Goal: Information Seeking & Learning: Learn about a topic

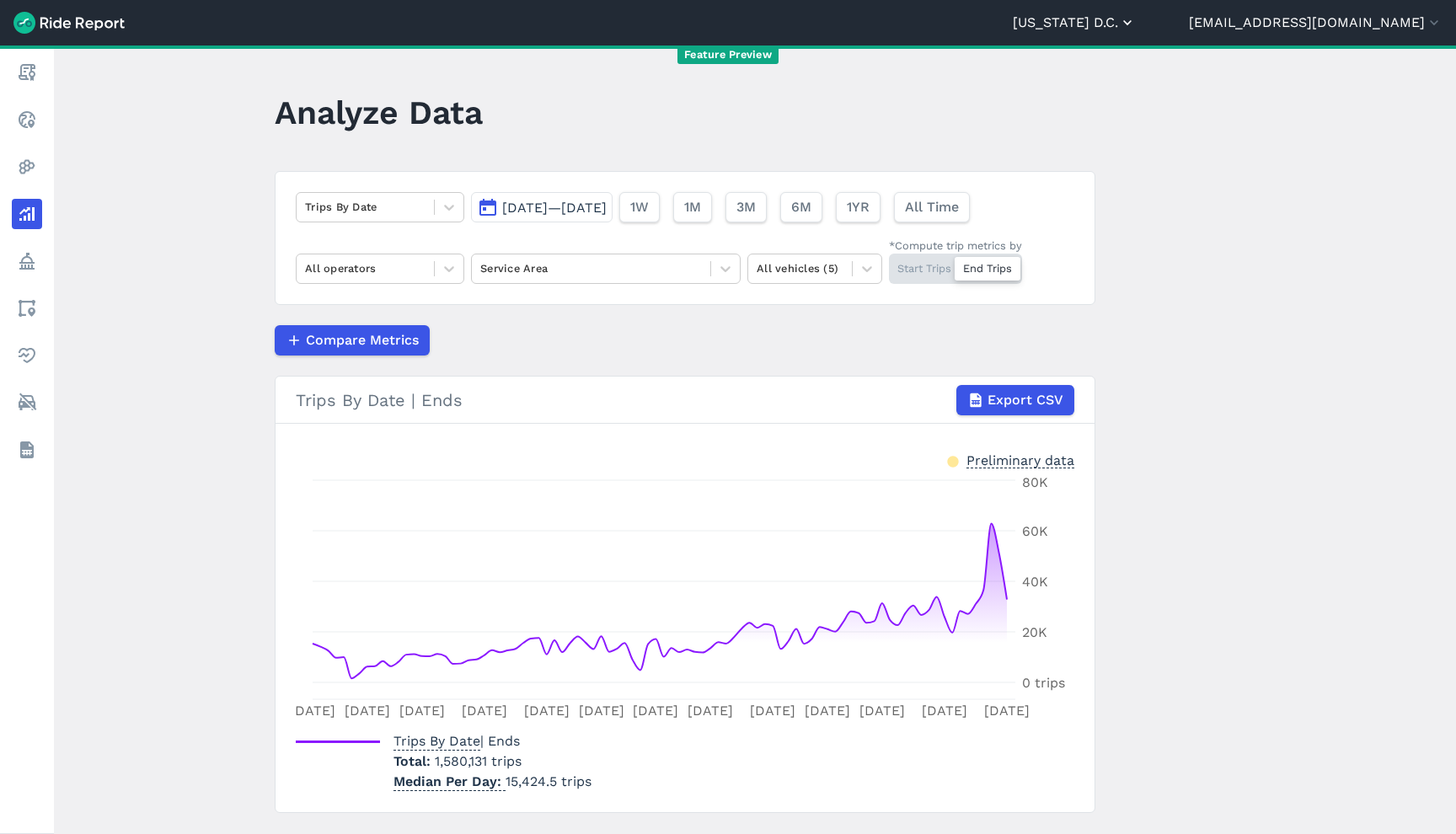
click at [1136, 24] on button "[US_STATE] D.C." at bounding box center [1074, 22] width 123 height 20
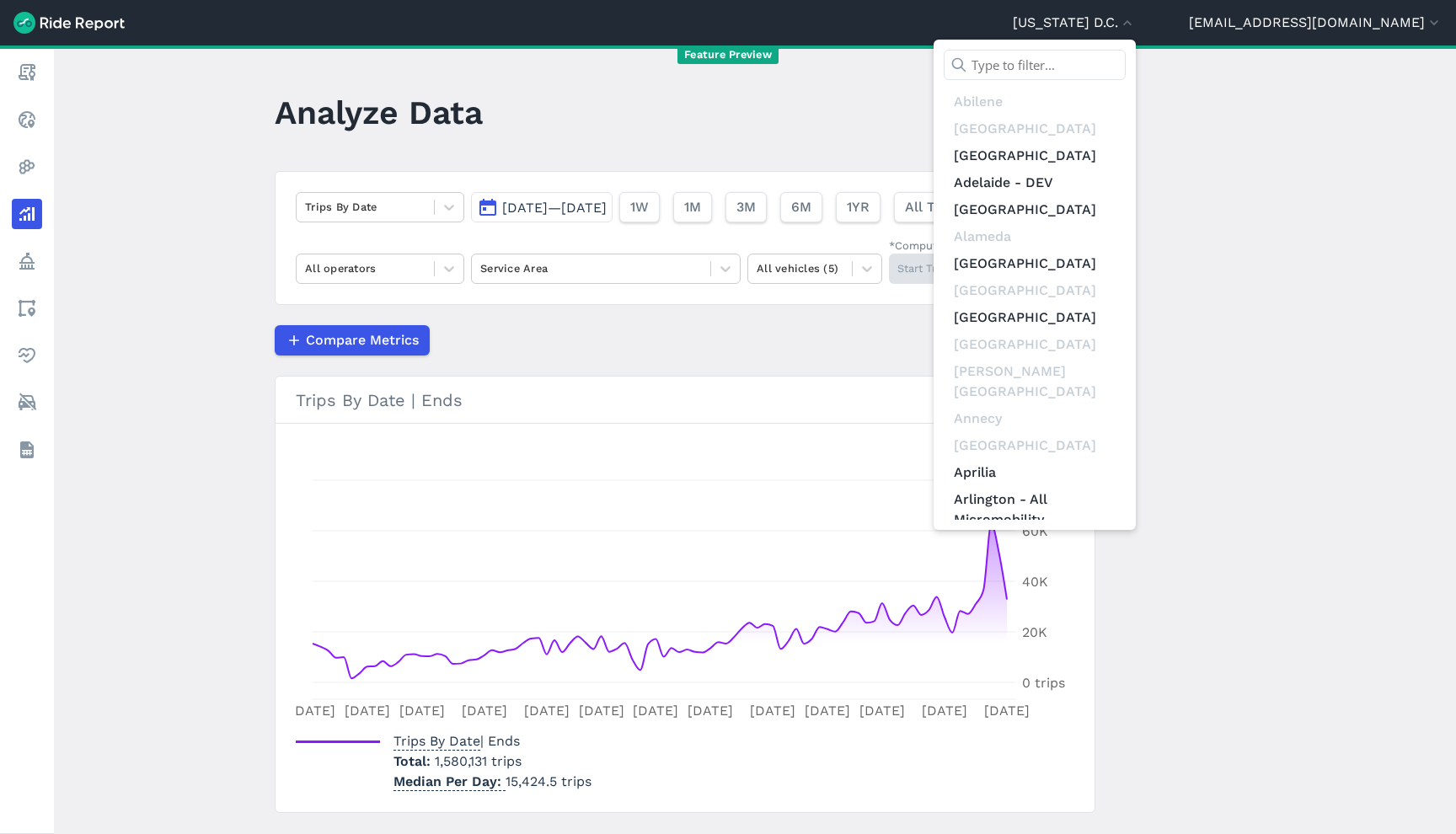
click at [1136, 50] on div "[GEOGRAPHIC_DATA] [GEOGRAPHIC_DATA] [GEOGRAPHIC_DATA] [GEOGRAPHIC_DATA] - [GEOG…" at bounding box center [1034, 284] width 203 height 491
click at [1126, 65] on input "text" at bounding box center [1034, 65] width 182 height 31
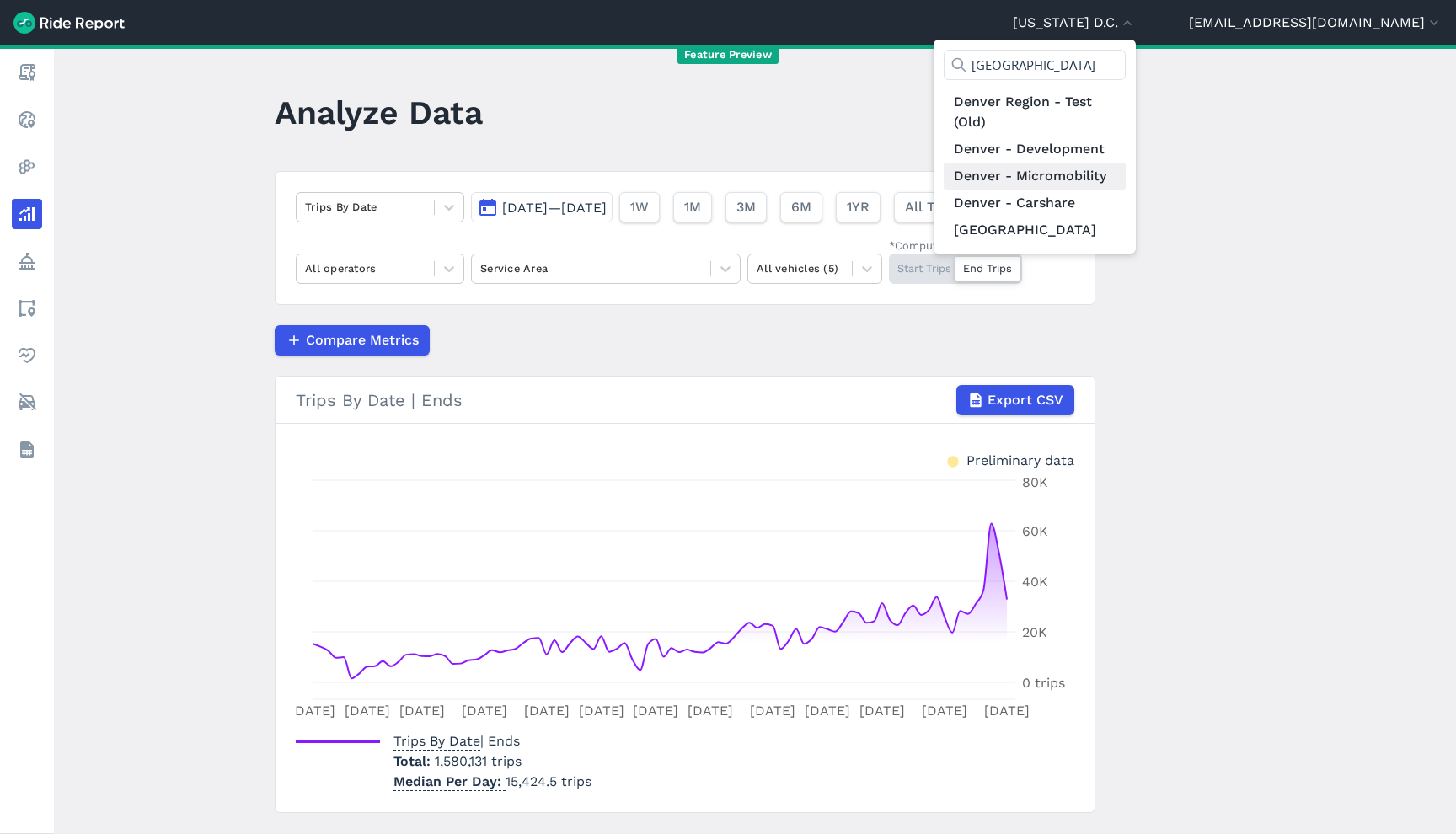
type input "[GEOGRAPHIC_DATA]"
click at [1126, 175] on link "Denver - Micromobility" at bounding box center [1034, 176] width 182 height 27
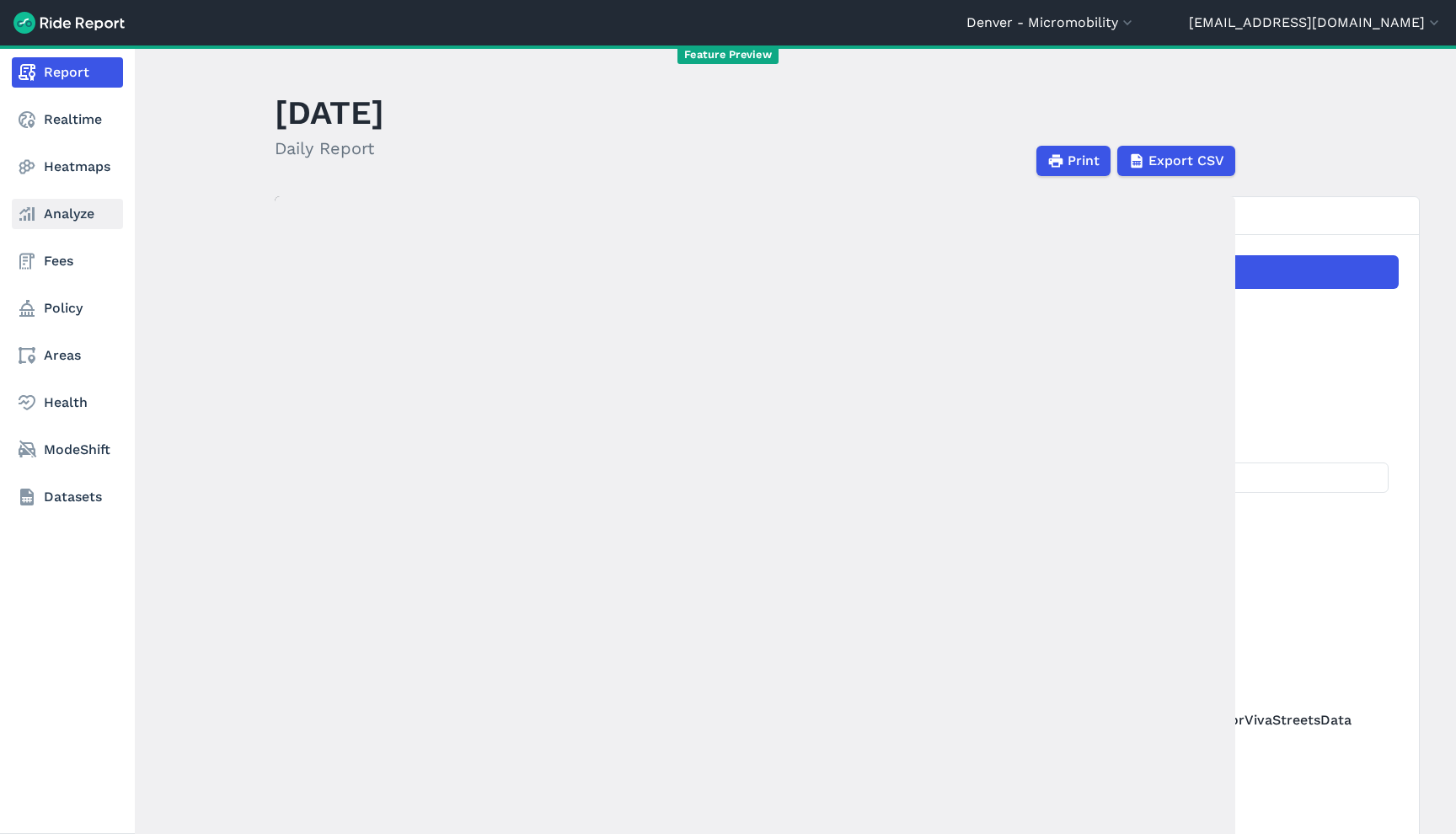
click at [92, 212] on link "Analyze" at bounding box center [67, 214] width 111 height 31
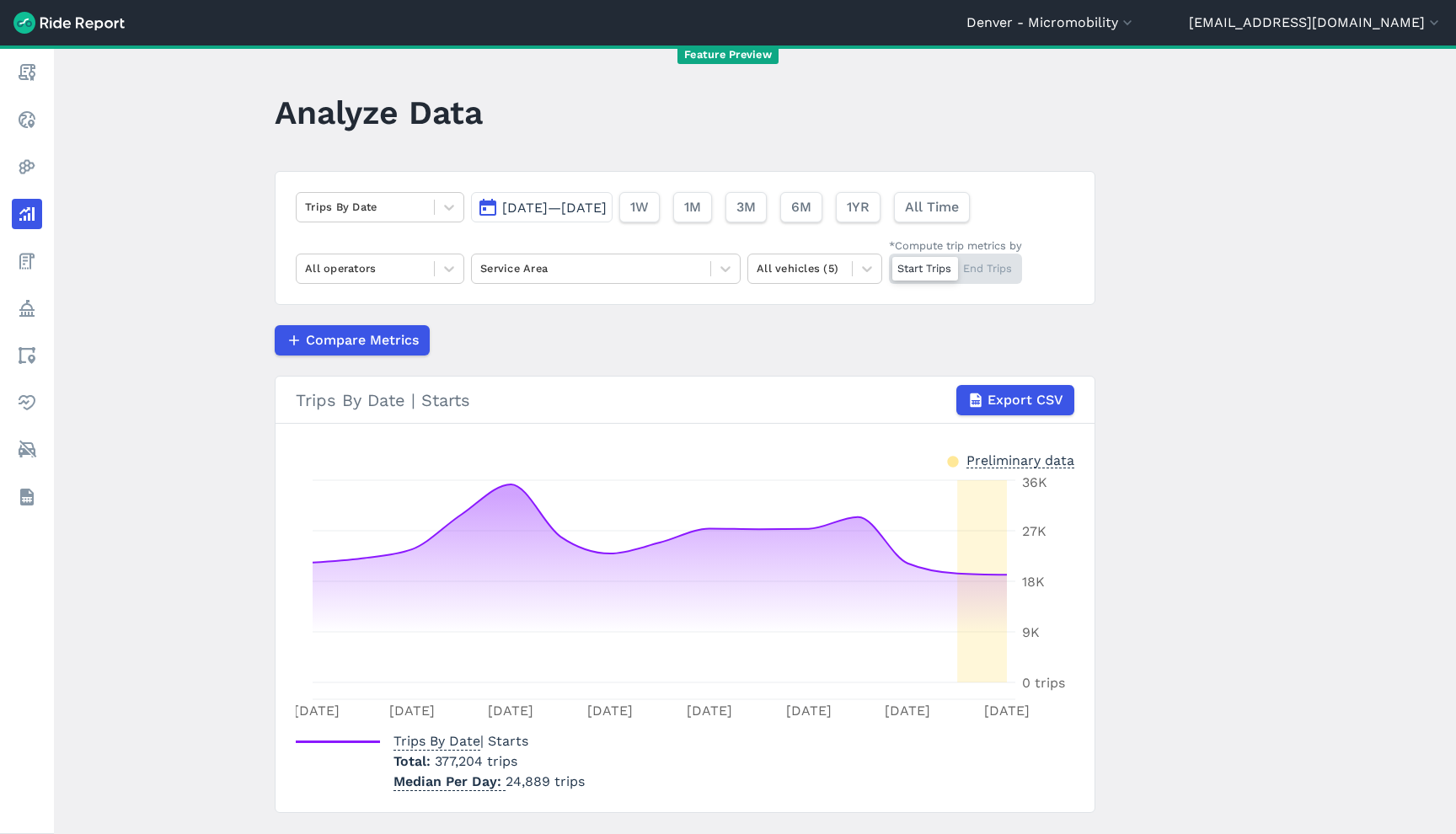
click at [980, 277] on div "Start Trips End Trips" at bounding box center [956, 269] width 133 height 31
click at [889, 264] on input "*Compute trip metrics by Start Trips End Trips" at bounding box center [889, 258] width 0 height 11
click at [917, 311] on article "Trips By Date [DATE]—[DATE] 1W 1M 3M 6M 1YR All Time All operators Service Area…" at bounding box center [685, 492] width 820 height 642
click at [605, 199] on button "[DATE]—[DATE]" at bounding box center [541, 208] width 141 height 31
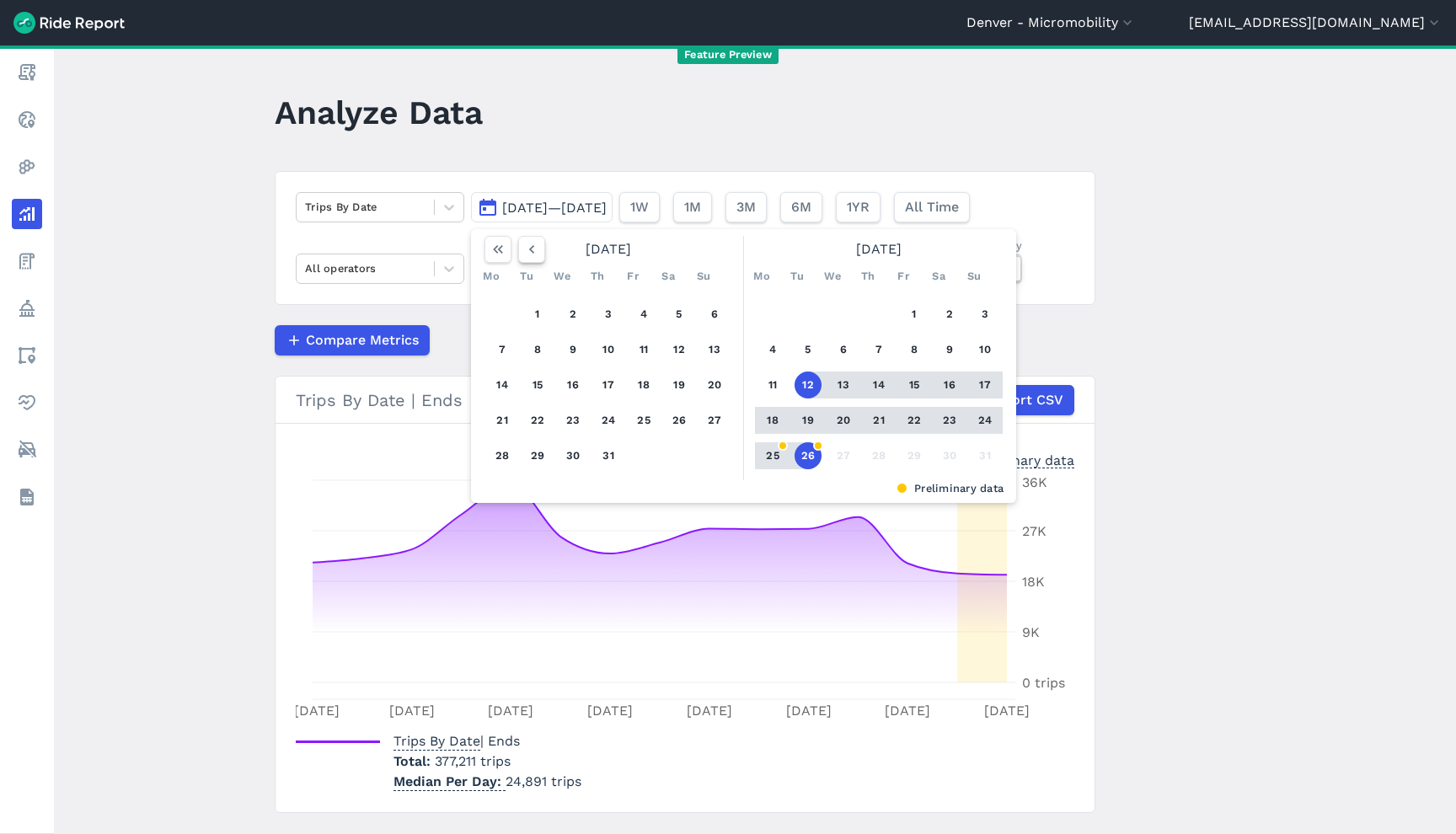
click at [525, 242] on icon "button" at bounding box center [532, 250] width 17 height 17
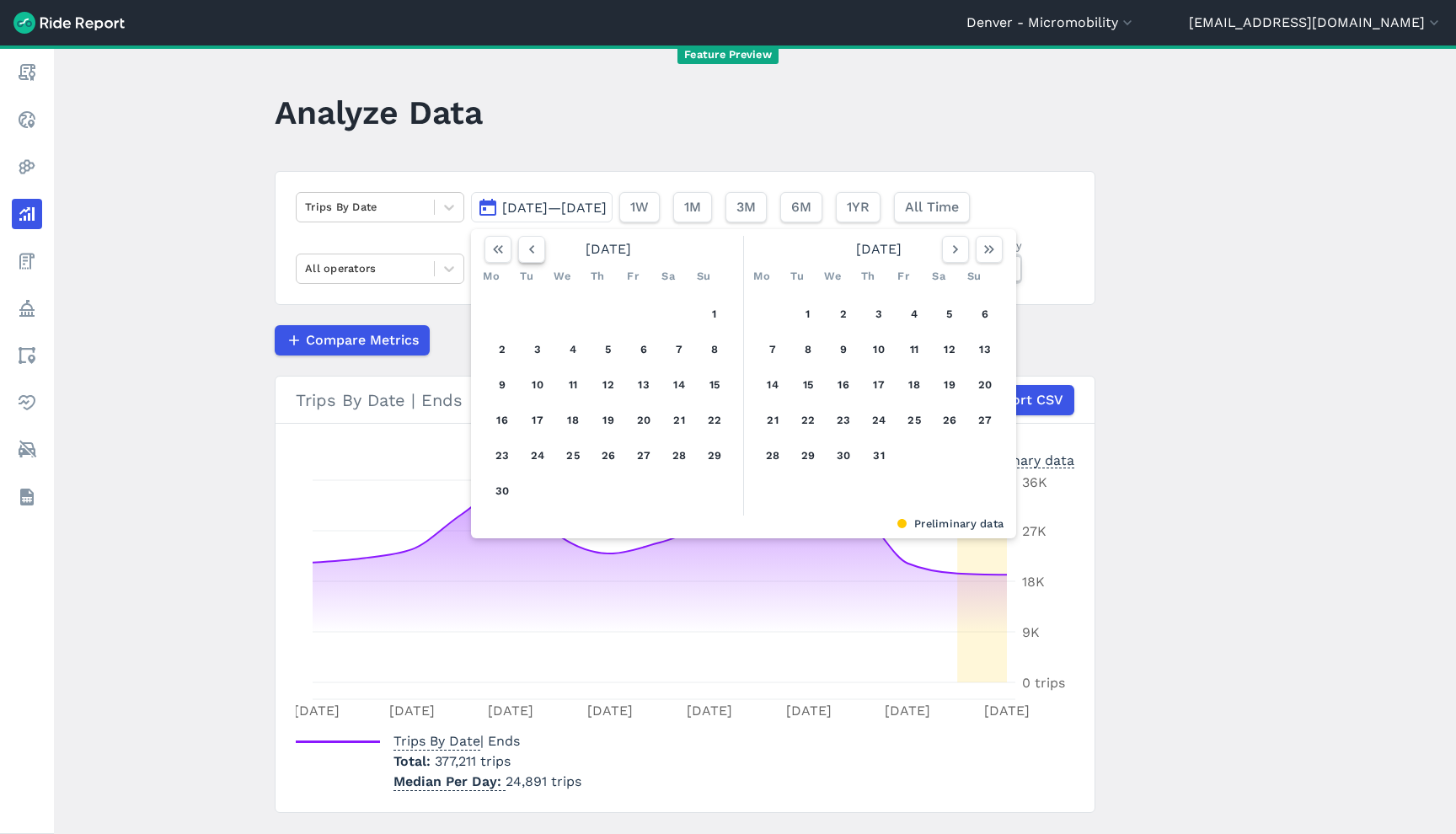
click at [525, 242] on icon "button" at bounding box center [532, 250] width 17 height 17
click at [528, 252] on icon "button" at bounding box center [532, 250] width 17 height 17
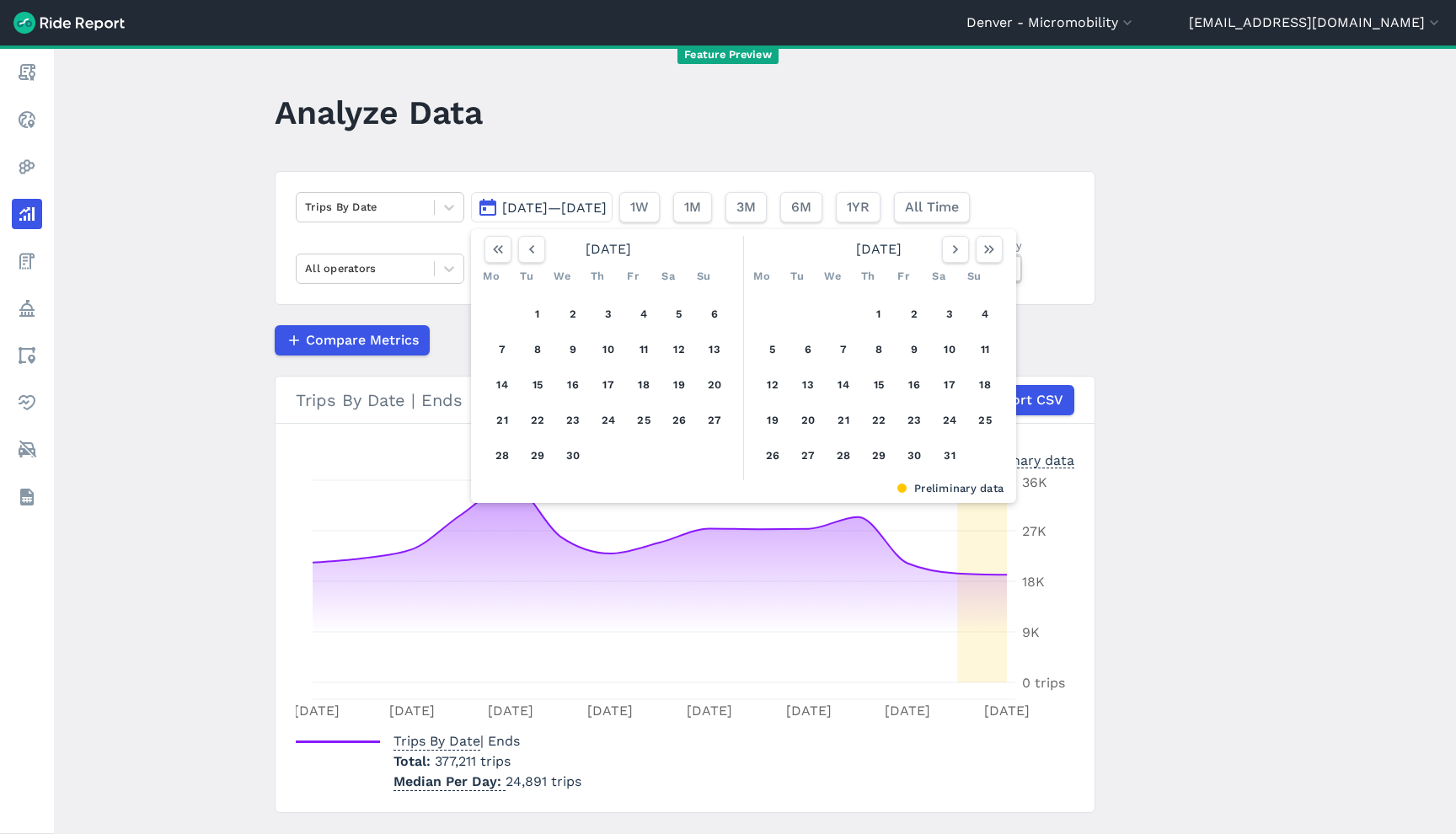
drag, startPoint x: 520, startPoint y: 309, endPoint x: 588, endPoint y: 324, distance: 69.6
click at [524, 310] on button "1" at bounding box center [538, 314] width 27 height 27
click at [947, 251] on icon "button" at bounding box center [956, 250] width 17 height 17
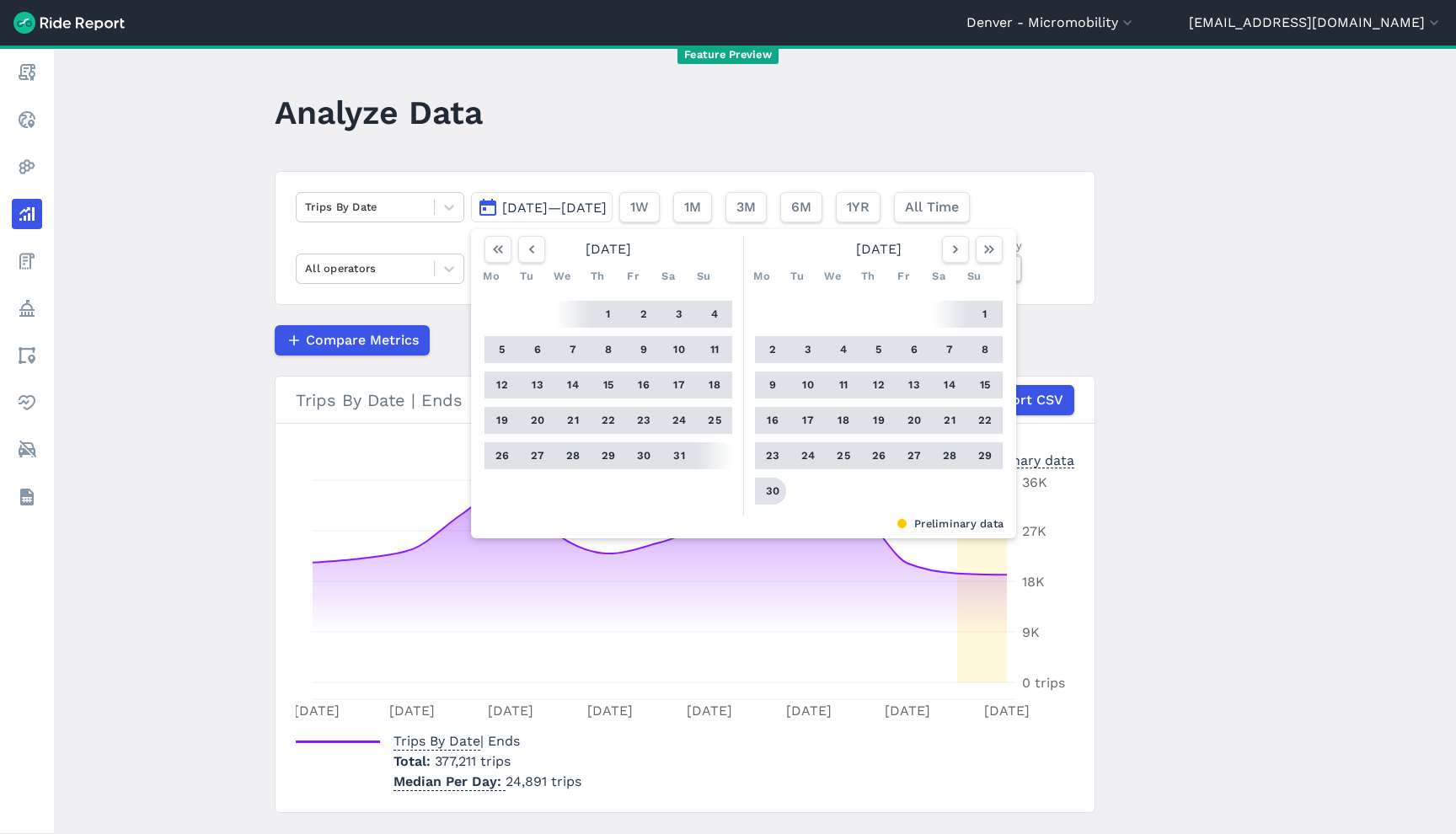
click at [759, 496] on button "30" at bounding box center [772, 491] width 27 height 27
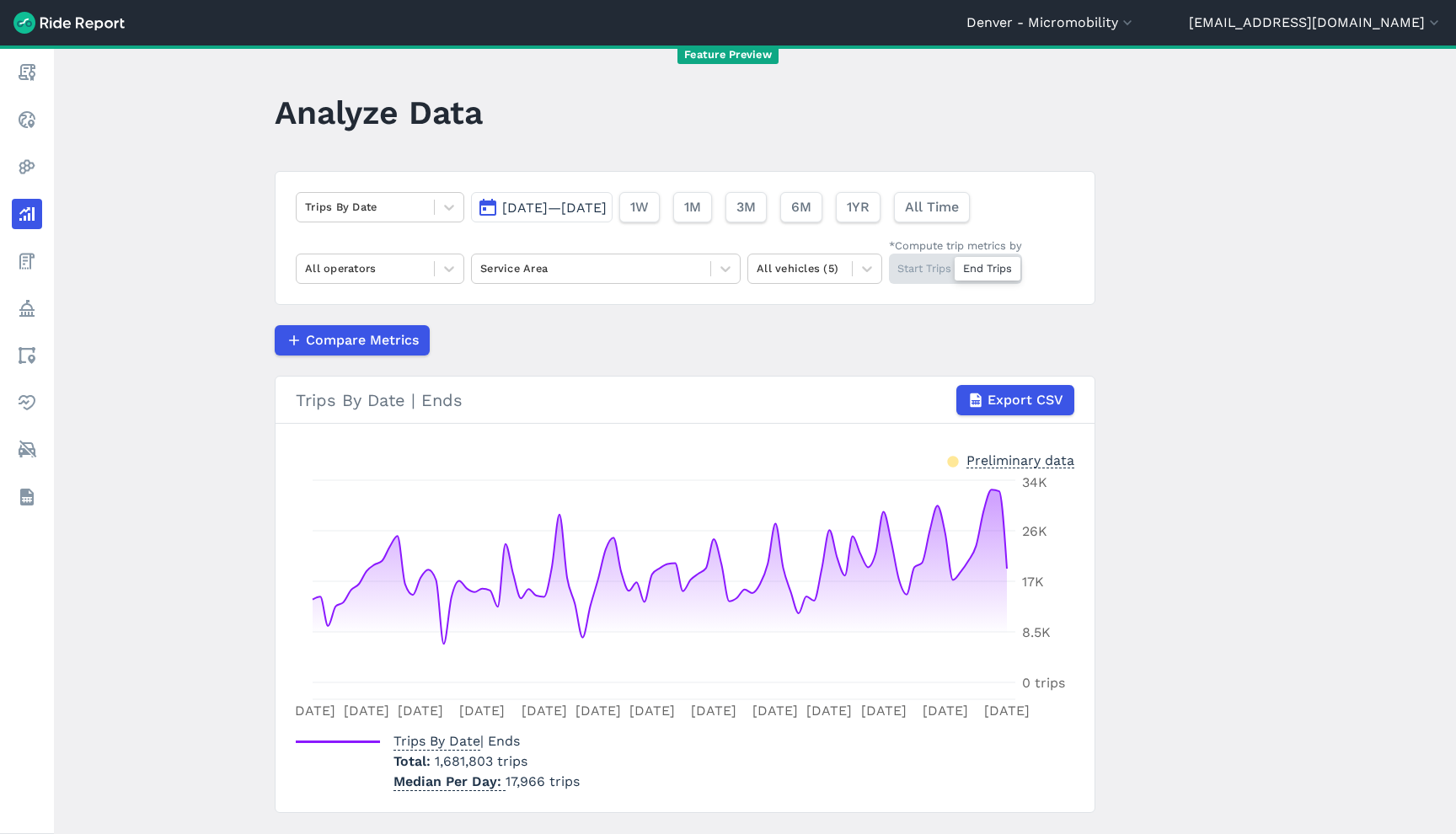
click at [576, 340] on div "Compare Metrics" at bounding box center [685, 341] width 820 height 31
click at [360, 285] on div "Trips By Date [DATE]—[DATE] 1W 1M 3M 6M 1YR All Time All operators Service Area…" at bounding box center [685, 237] width 820 height 134
click at [363, 276] on div at bounding box center [365, 268] width 120 height 19
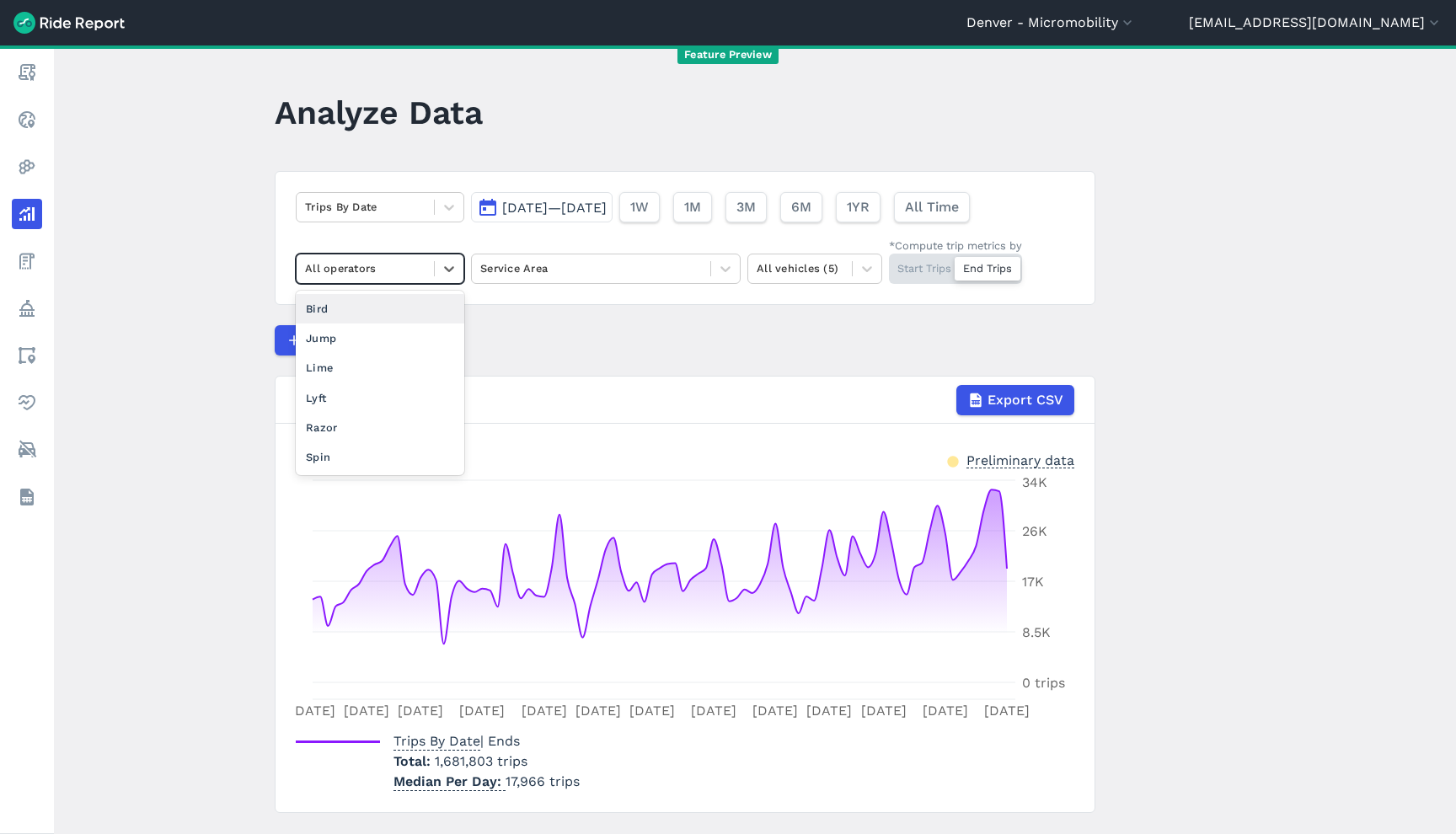
click at [364, 274] on div at bounding box center [365, 268] width 120 height 19
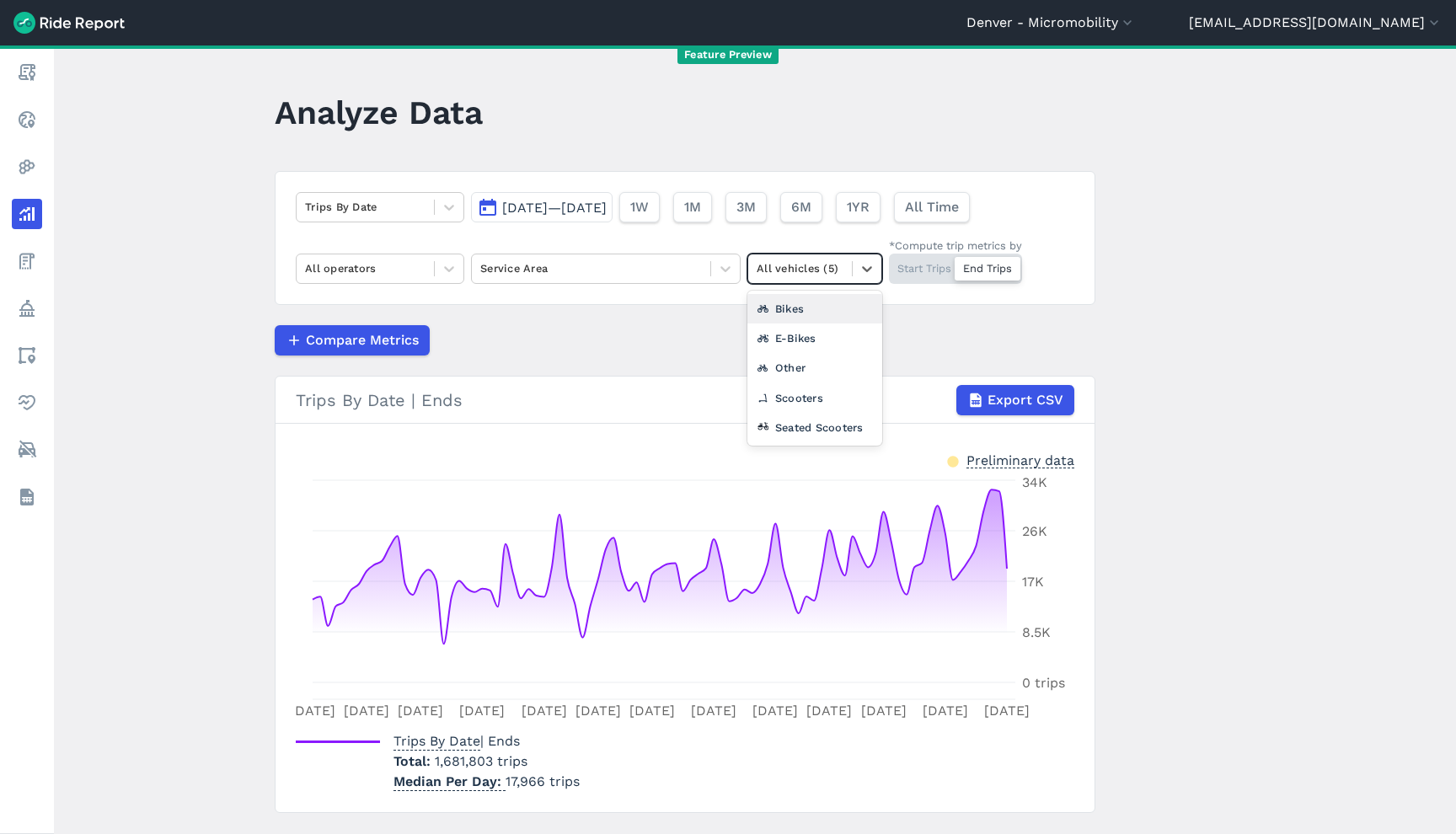
click at [825, 266] on div at bounding box center [800, 268] width 86 height 19
click at [822, 315] on div "Bikes" at bounding box center [814, 308] width 134 height 30
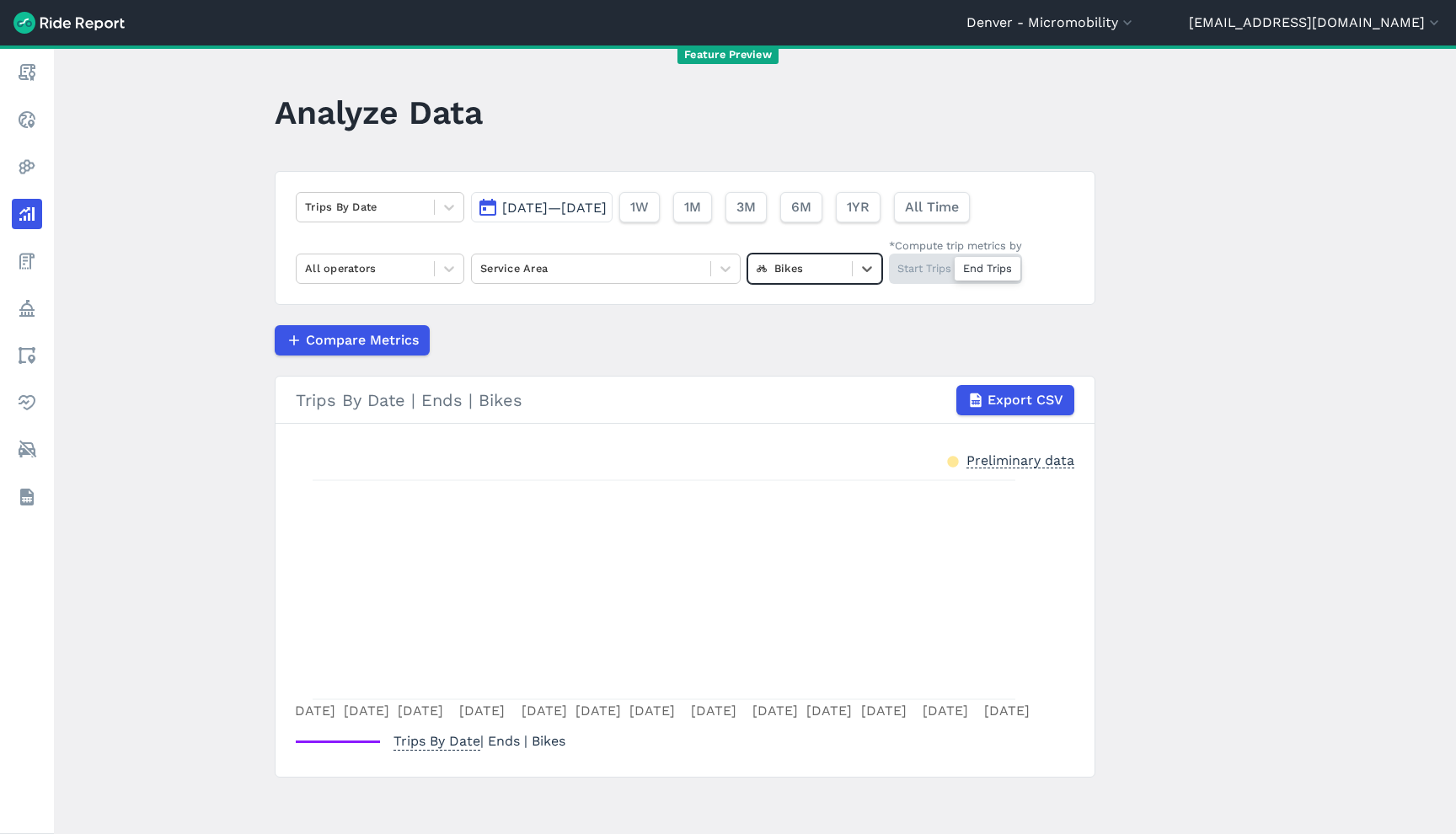
click at [821, 274] on div at bounding box center [800, 268] width 86 height 19
click at [807, 373] on div "Other" at bounding box center [814, 368] width 134 height 30
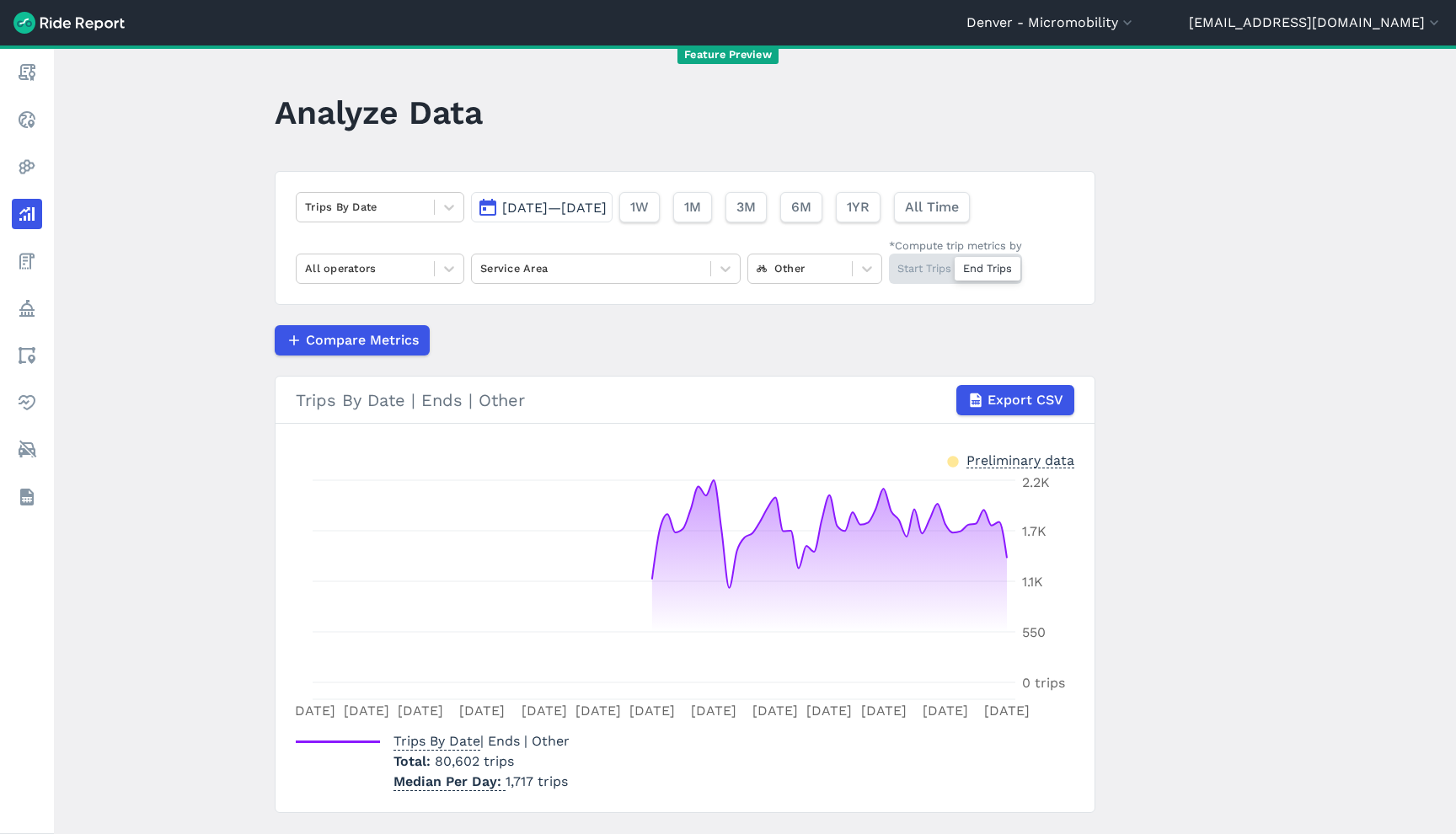
click at [794, 287] on div "Trips By Date [DATE]—[DATE] 1W 1M 3M 6M 1YR All Time All operators Service Area…" at bounding box center [685, 237] width 820 height 134
click at [800, 272] on div at bounding box center [800, 268] width 86 height 19
click at [804, 306] on div "All vehicles (5)" at bounding box center [814, 308] width 134 height 30
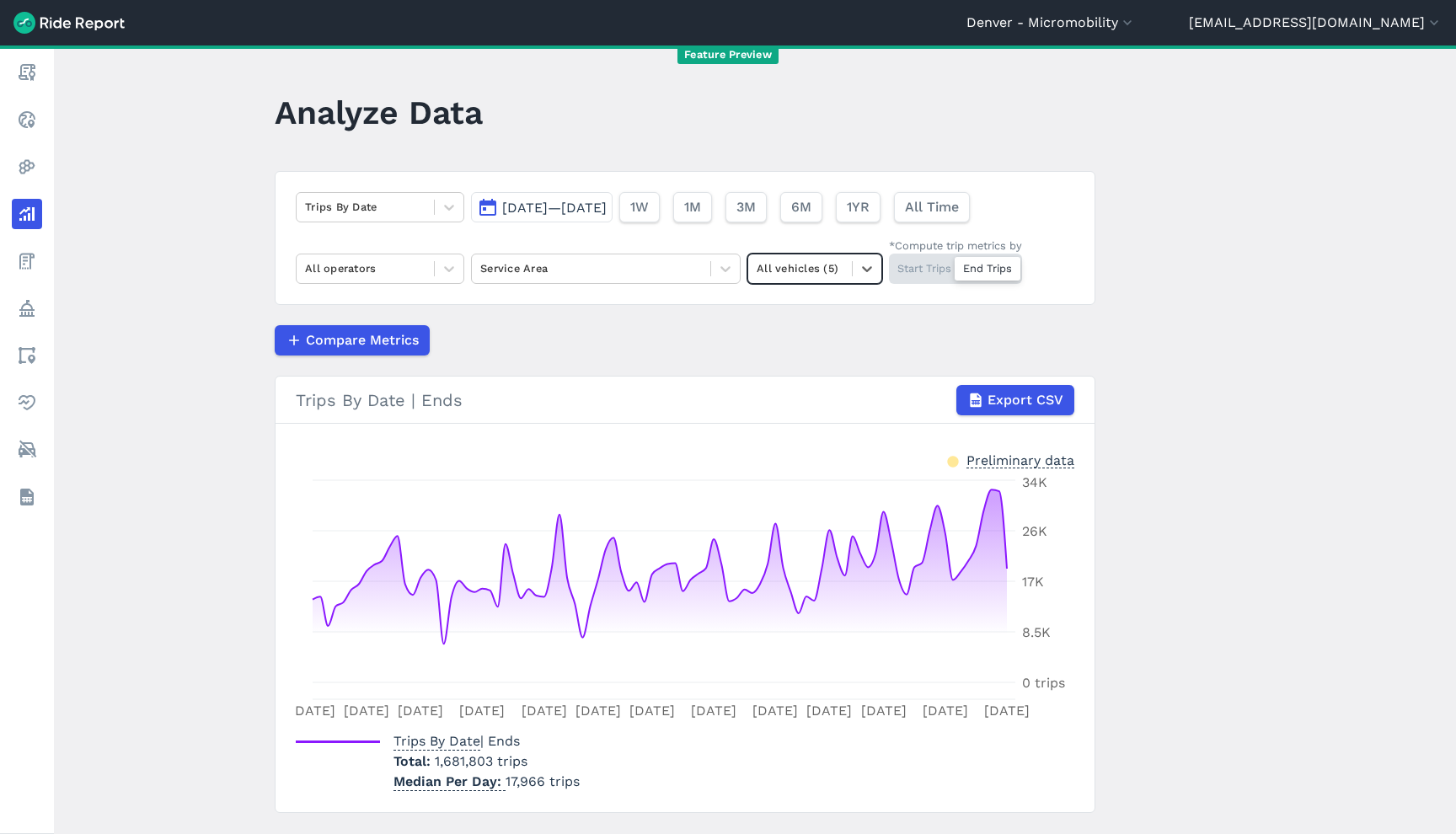
click at [802, 274] on div at bounding box center [800, 268] width 86 height 19
click at [800, 431] on div "Seated Scooters" at bounding box center [814, 428] width 134 height 30
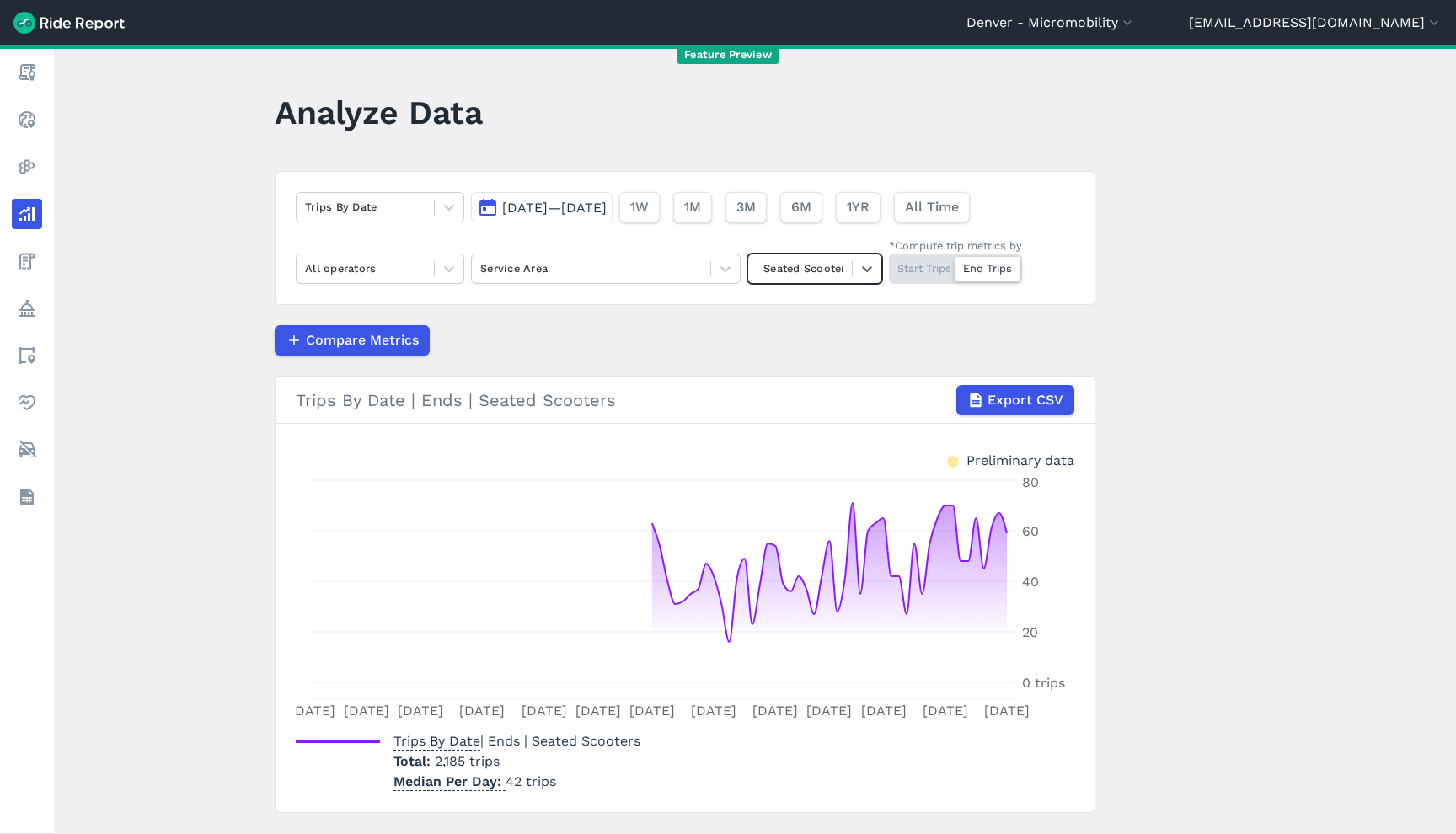
click at [827, 271] on div at bounding box center [800, 268] width 86 height 19
click at [818, 306] on div "All vehicles (5)" at bounding box center [814, 308] width 134 height 30
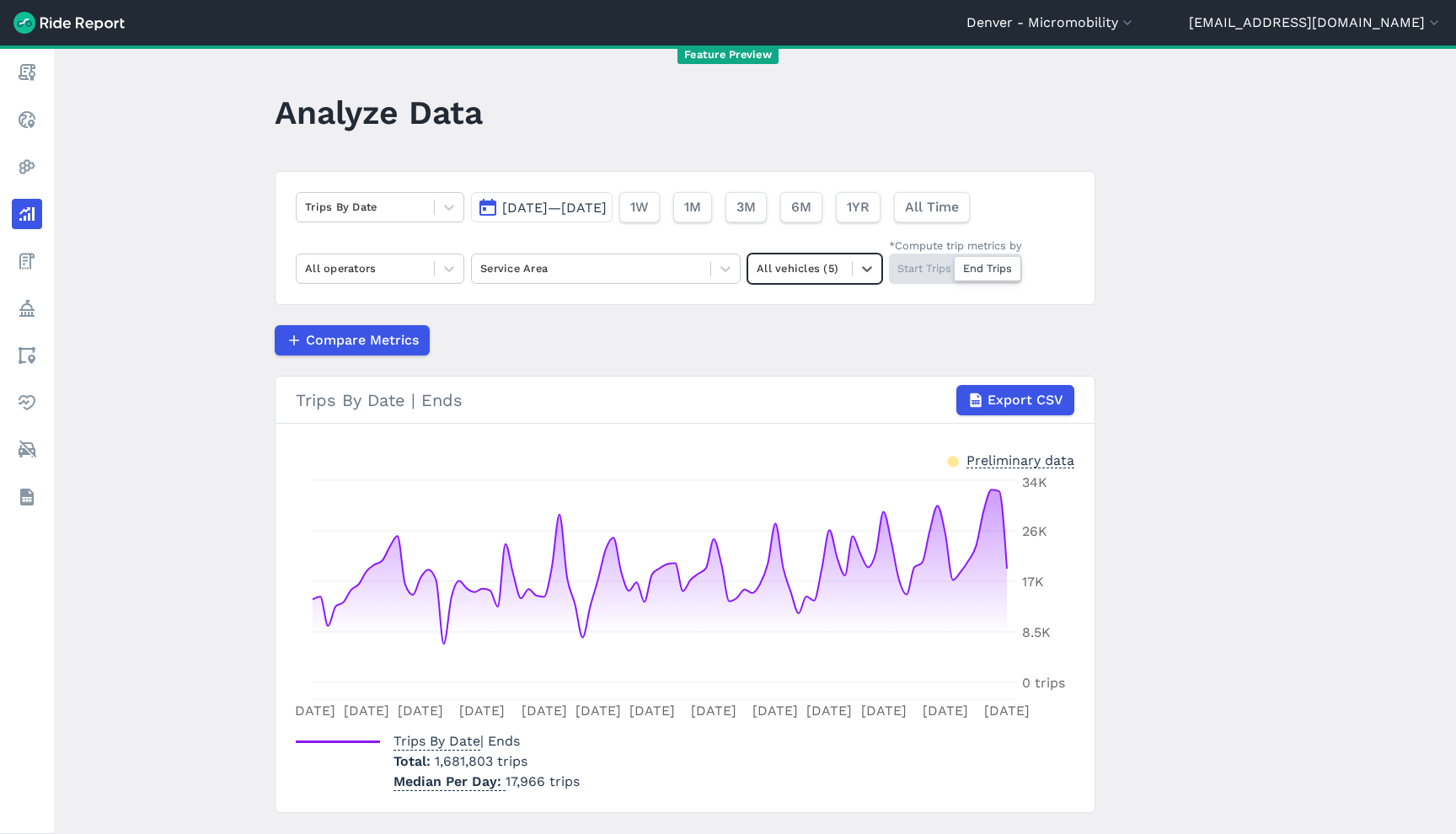
click at [781, 260] on div at bounding box center [800, 268] width 86 height 19
click at [842, 359] on div "Other" at bounding box center [814, 368] width 134 height 30
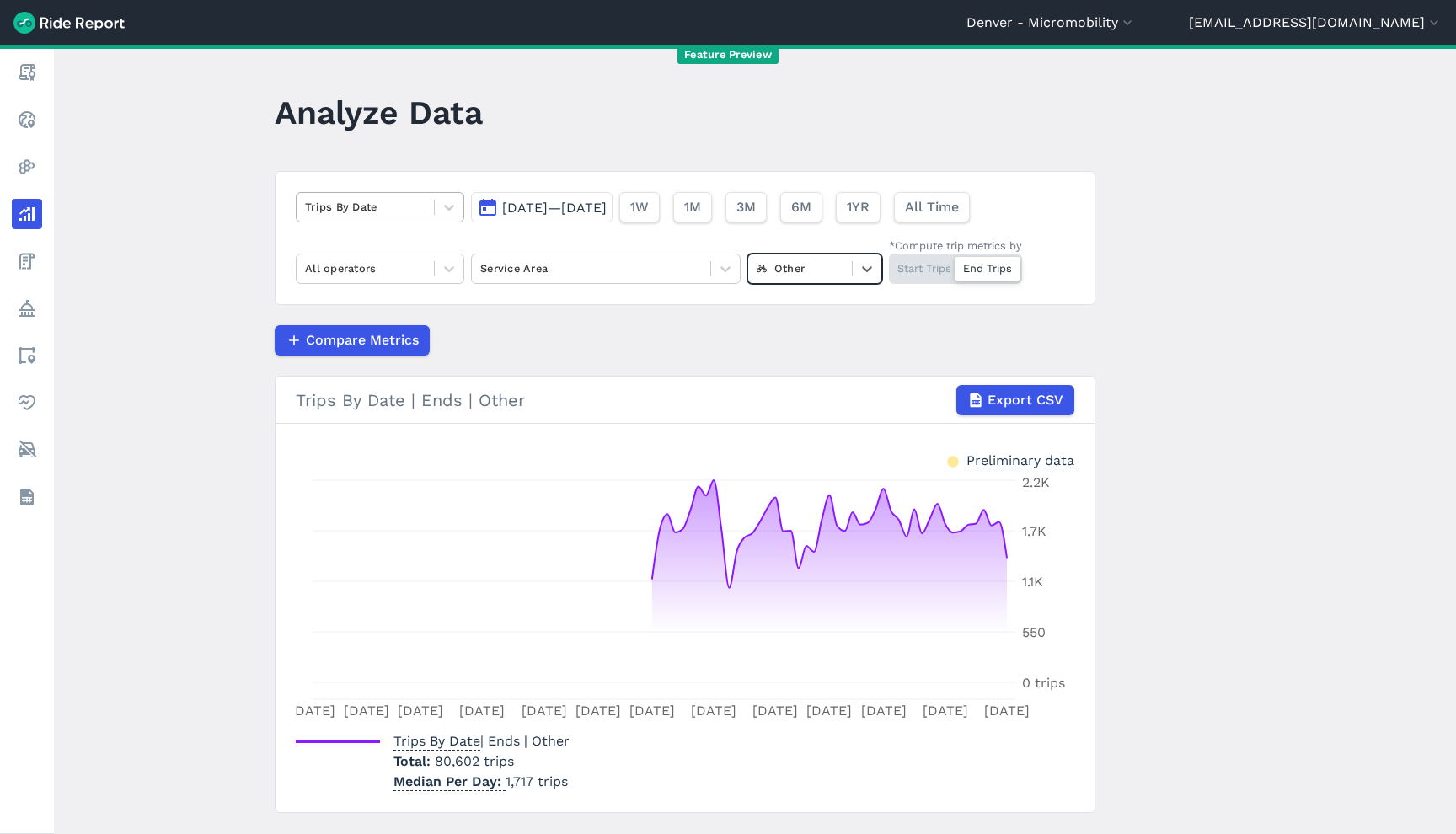
click at [419, 208] on div at bounding box center [365, 207] width 120 height 19
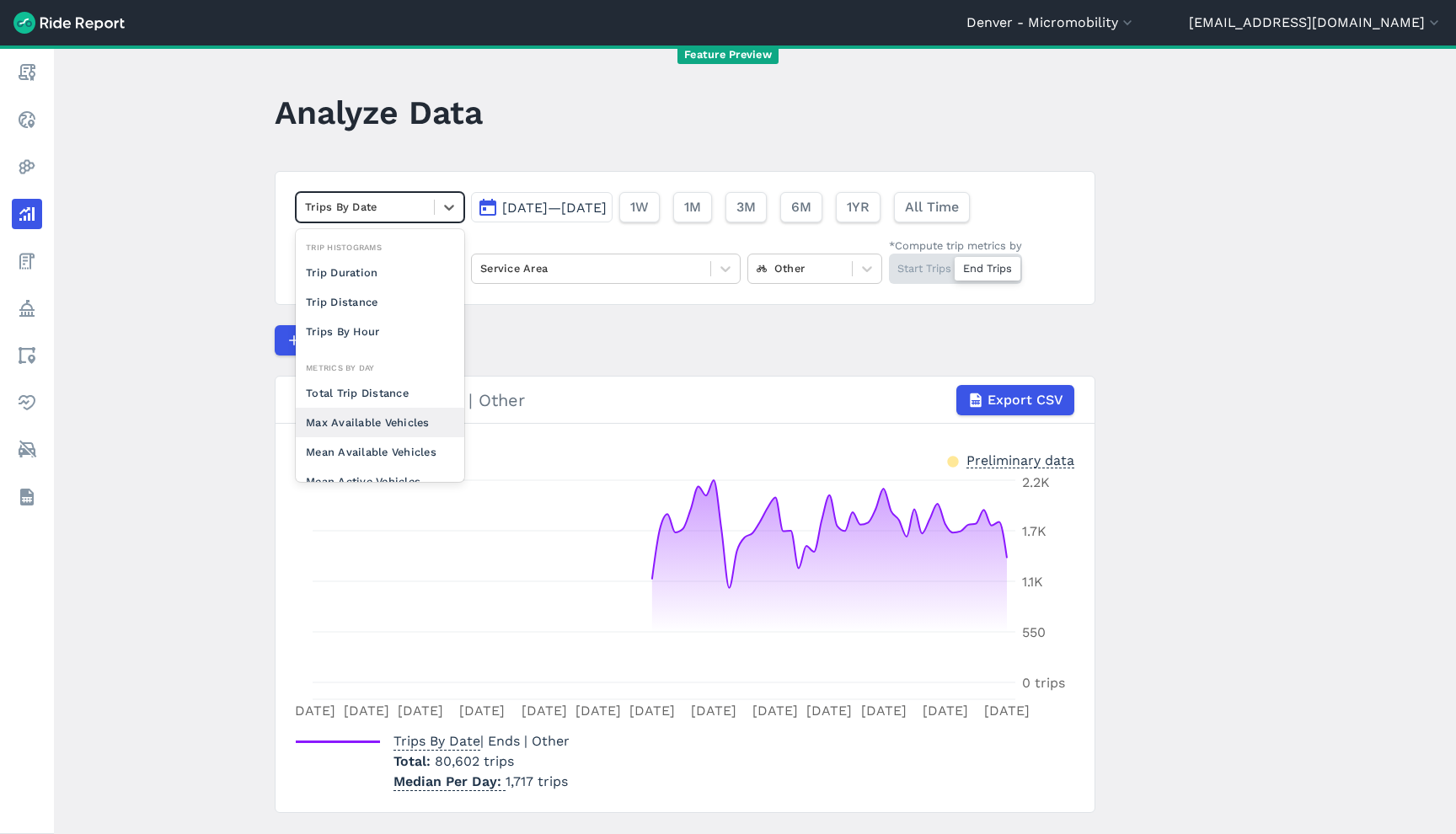
drag, startPoint x: 375, startPoint y: 269, endPoint x: 152, endPoint y: 245, distance: 224.3
click at [146, 312] on main "Analyze Data option Max Available Vehicles focused, 0 of 2. 10 results availabl…" at bounding box center [755, 439] width 1402 height 789
click at [153, 236] on main "Analyze Data Trips By Date [DATE]—[DATE] 1W 1M 3M 6M 1YR All Time All operators…" at bounding box center [755, 439] width 1402 height 789
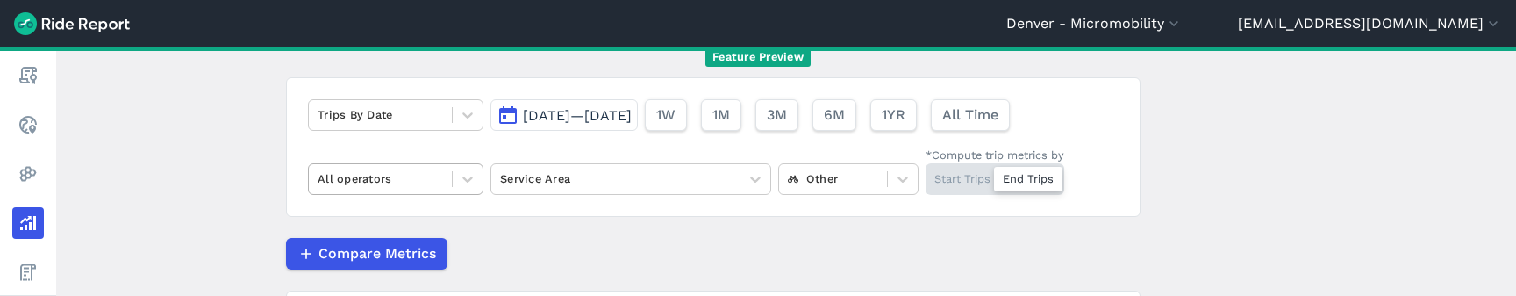
scroll to position [100, 0]
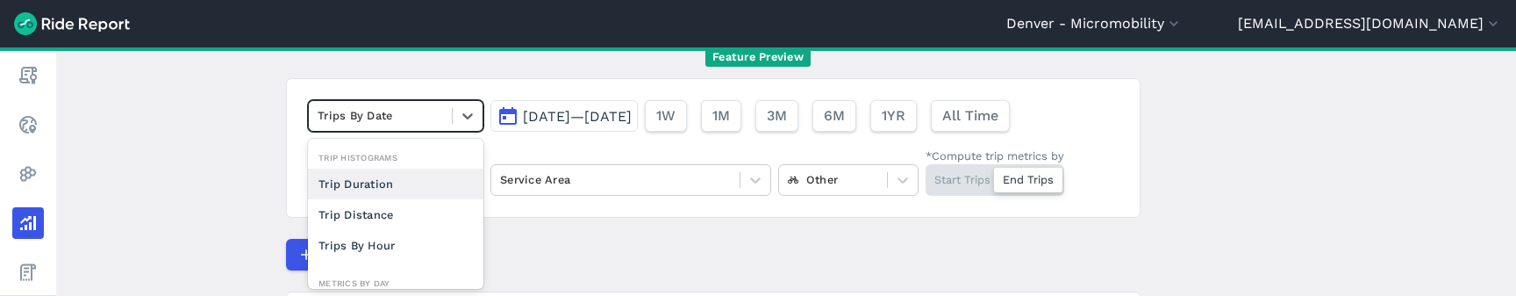
click at [407, 129] on div "Trips By Date" at bounding box center [380, 115] width 143 height 27
click at [410, 186] on div "Trip Duration" at bounding box center [395, 183] width 175 height 31
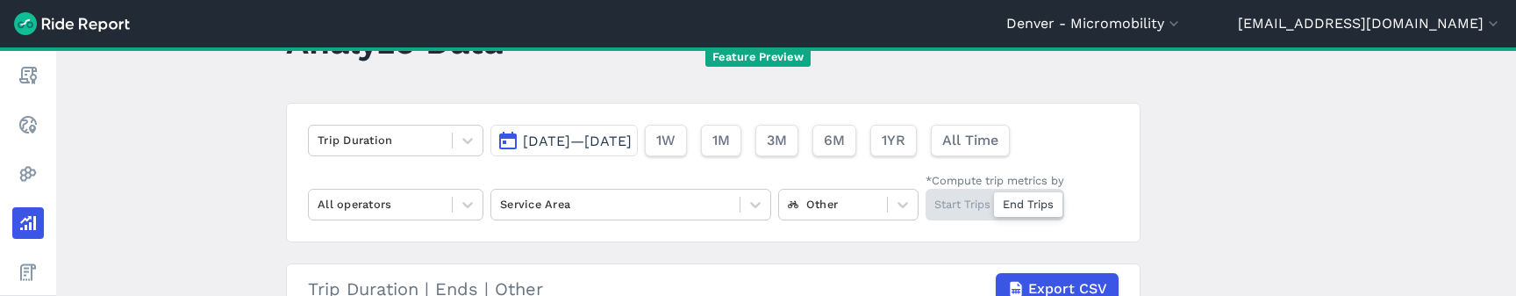
scroll to position [83, 0]
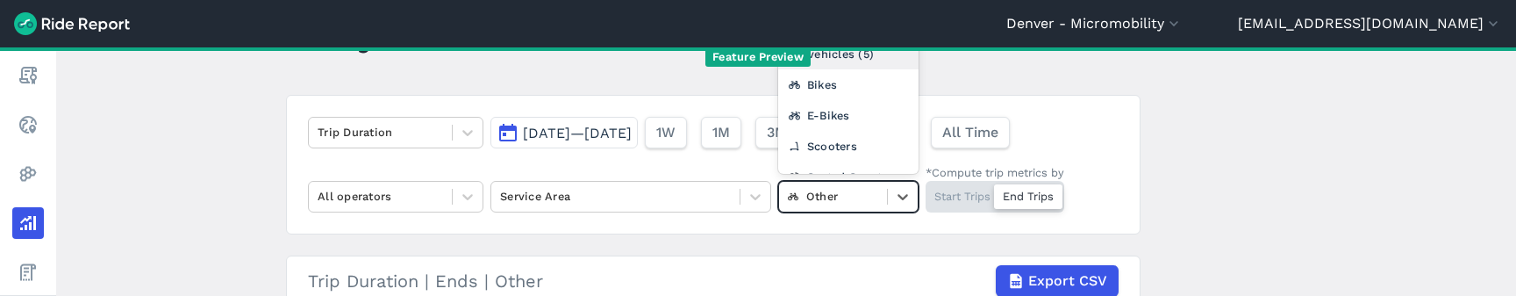
click at [858, 203] on div at bounding box center [833, 196] width 90 height 20
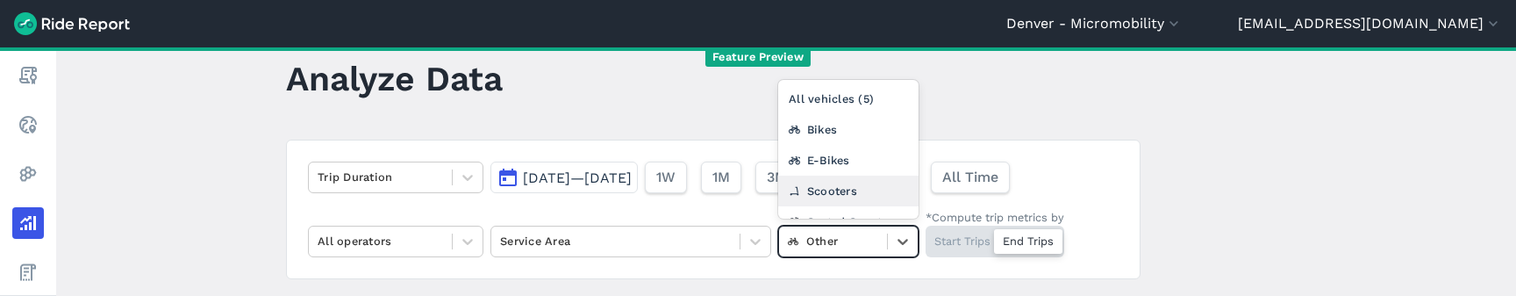
scroll to position [0, 0]
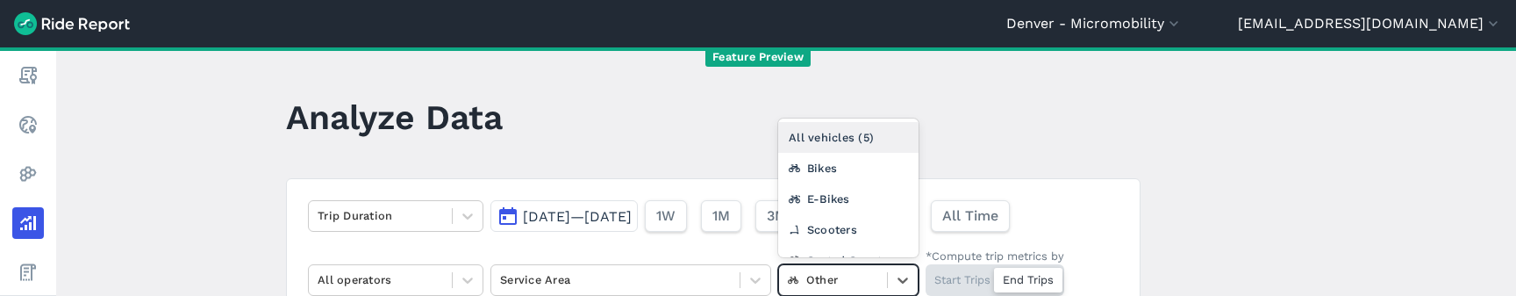
click at [876, 132] on div "All vehicles (5)" at bounding box center [848, 137] width 140 height 31
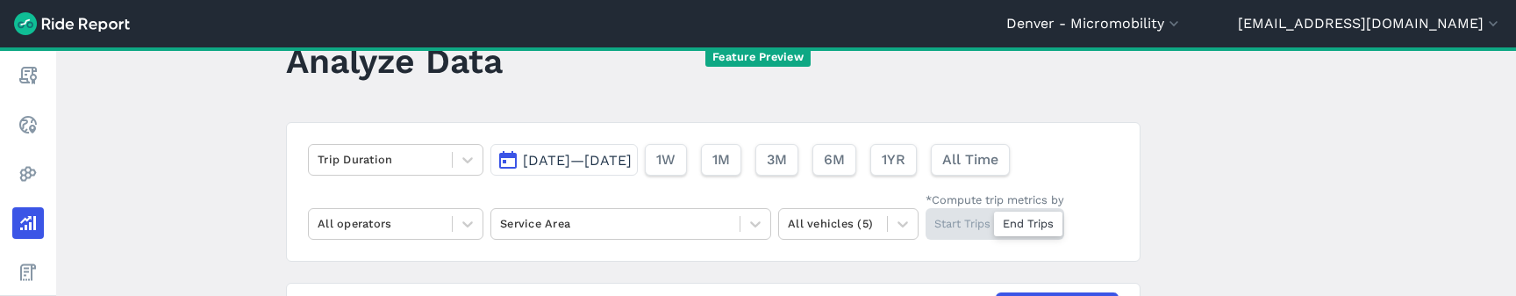
scroll to position [50, 0]
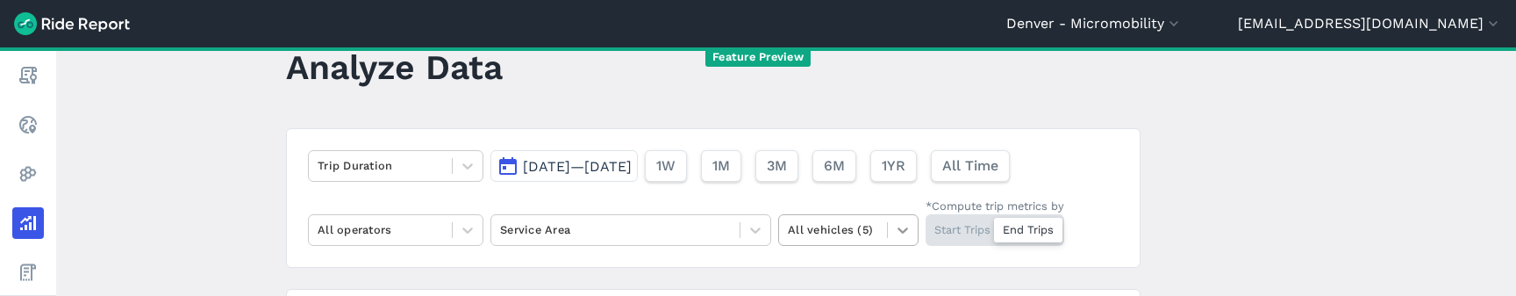
click at [894, 225] on icon at bounding box center [903, 230] width 18 height 18
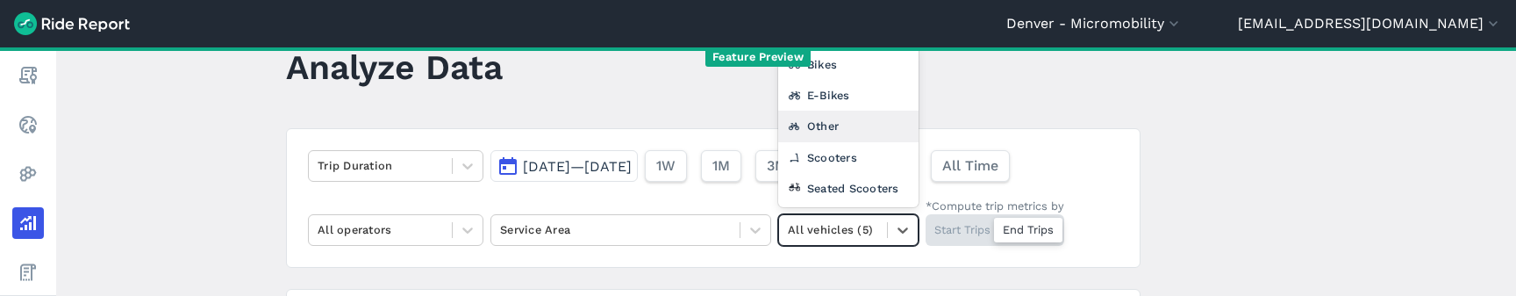
click at [873, 133] on div "Other" at bounding box center [848, 126] width 140 height 31
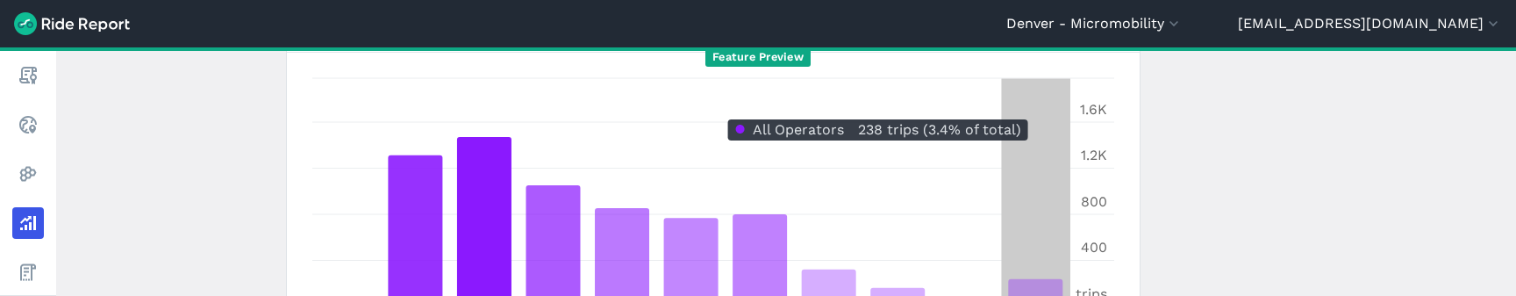
scroll to position [100, 0]
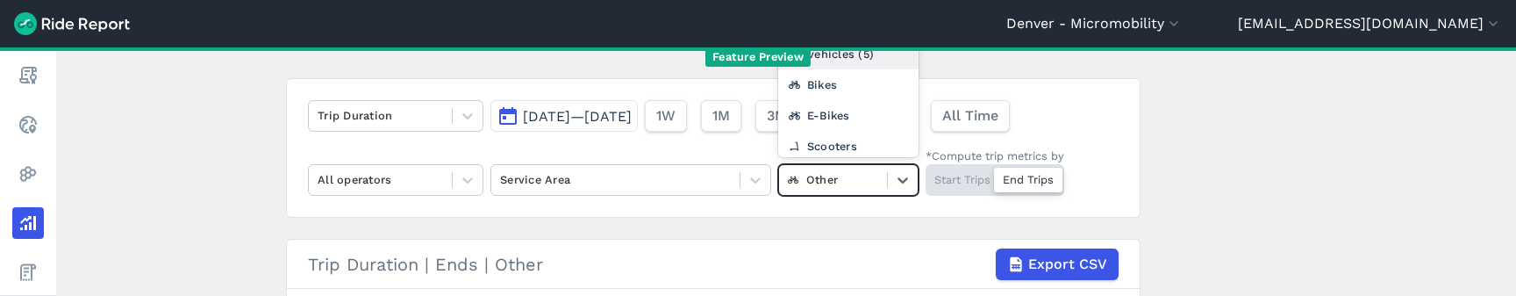
click at [853, 173] on div at bounding box center [833, 179] width 90 height 20
click at [850, 175] on div at bounding box center [833, 179] width 90 height 20
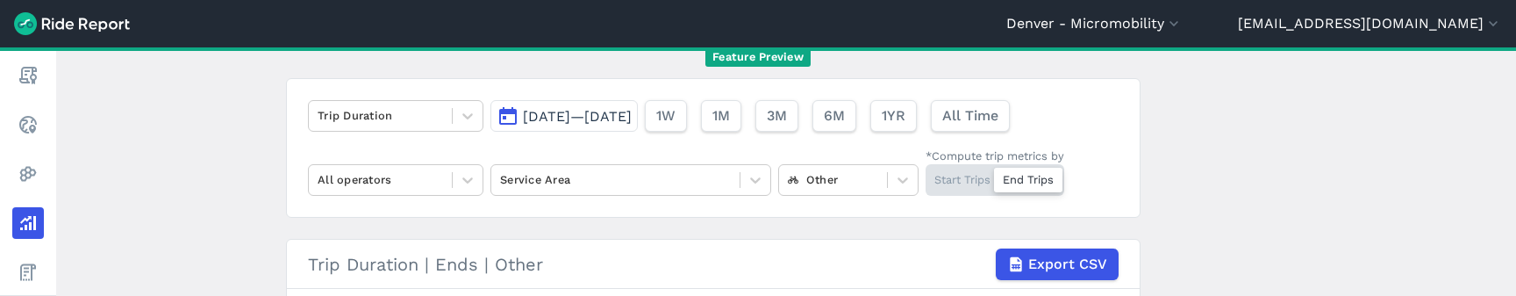
click at [947, 186] on div "Start Trips End Trips" at bounding box center [995, 180] width 139 height 32
click at [926, 175] on input "*Compute trip metrics by Start Trips End Trips" at bounding box center [926, 169] width 0 height 11
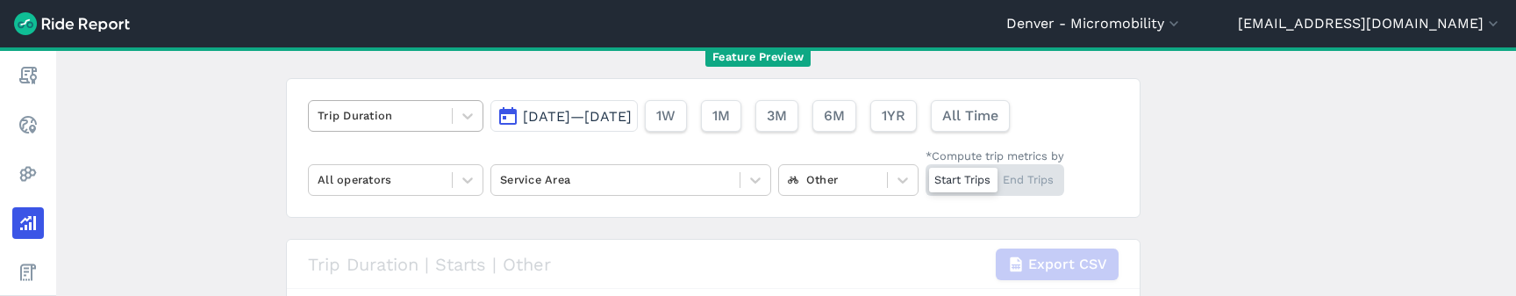
click at [384, 122] on div at bounding box center [380, 115] width 125 height 20
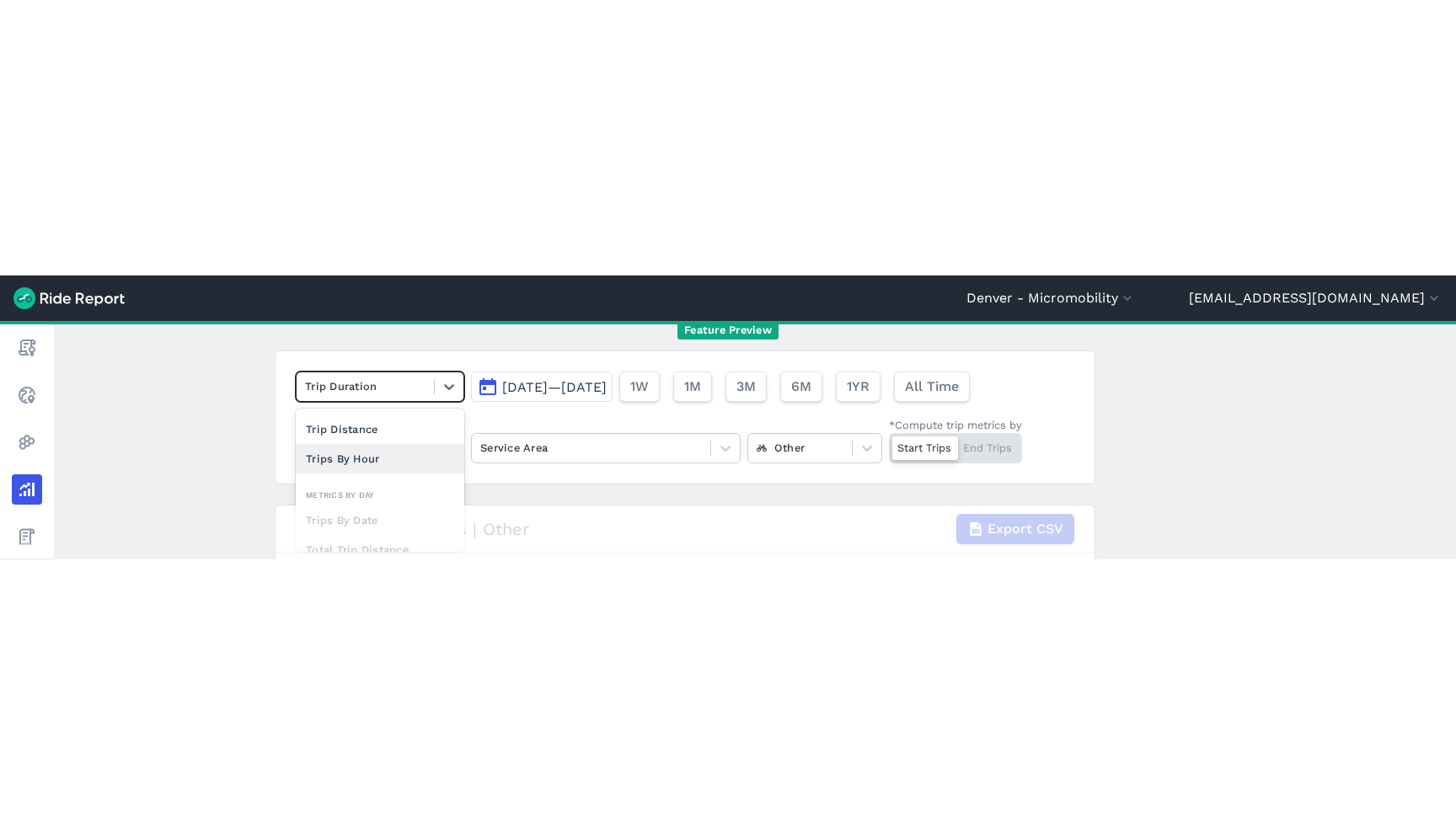
scroll to position [26, 0]
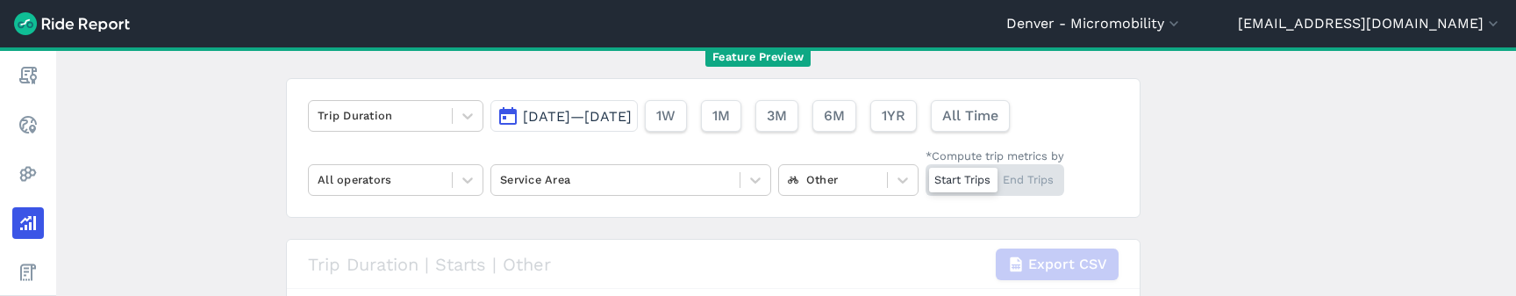
click at [352, 127] on div "Trip Duration" at bounding box center [380, 115] width 143 height 27
drag, startPoint x: 1342, startPoint y: 11, endPoint x: 1374, endPoint y: 92, distance: 86.7
click at [1344, 17] on header "[GEOGRAPHIC_DATA] - Micromobility [GEOGRAPHIC_DATA] [GEOGRAPHIC_DATA] [GEOGRAPH…" at bounding box center [758, 23] width 1516 height 47
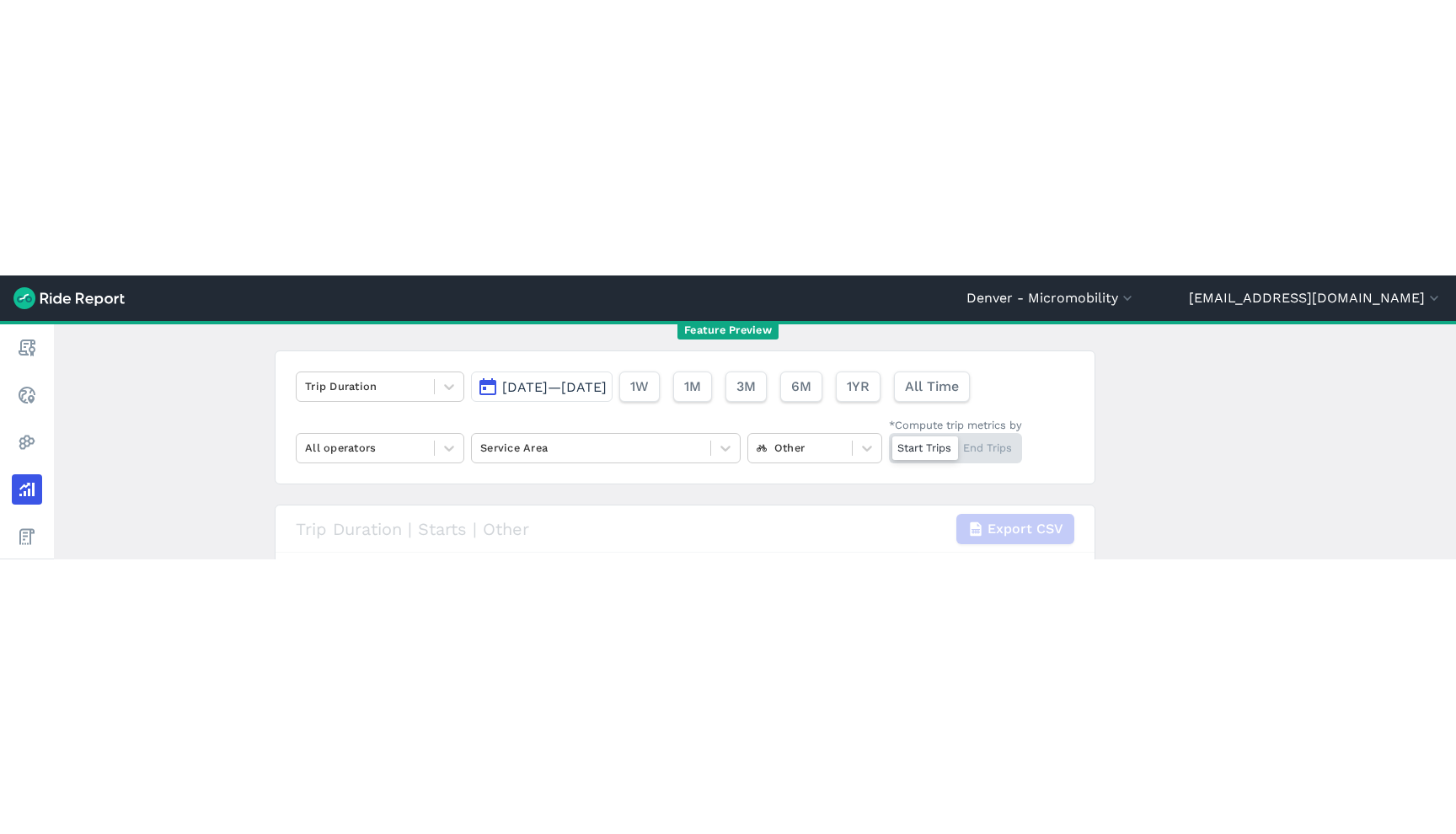
scroll to position [0, 0]
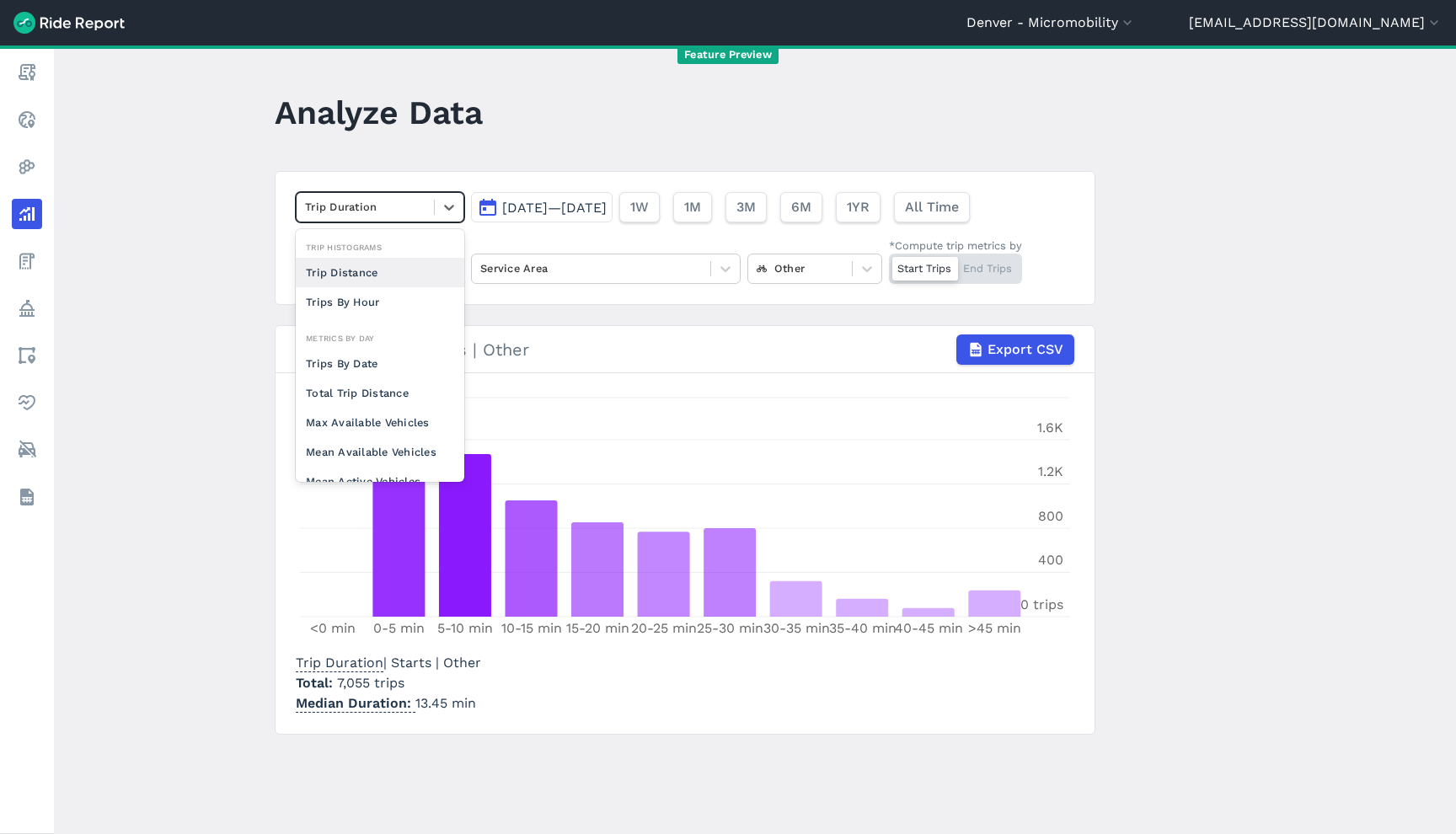
click at [379, 200] on div at bounding box center [365, 207] width 120 height 19
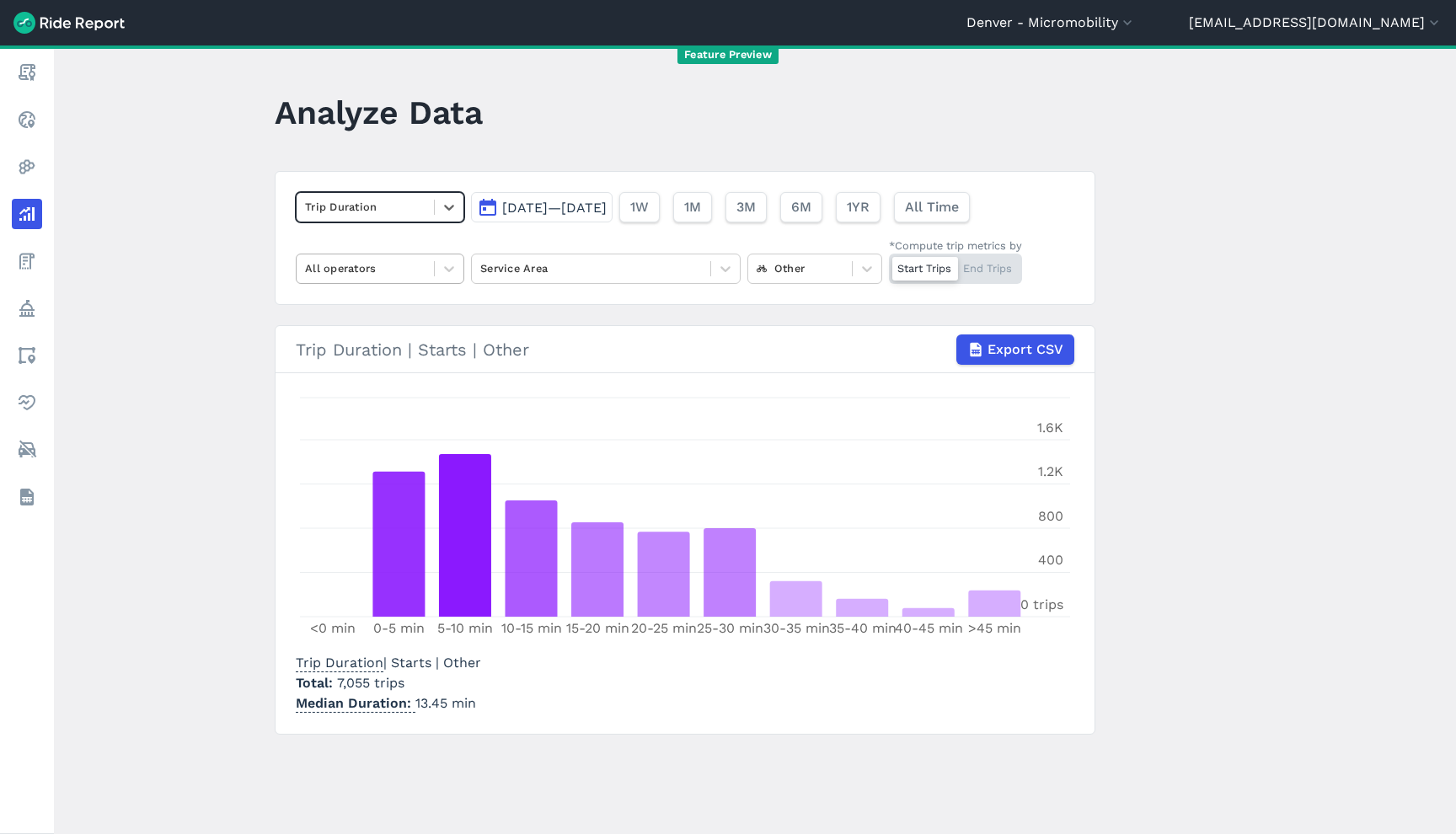
click at [380, 282] on div "All operators" at bounding box center [365, 268] width 137 height 26
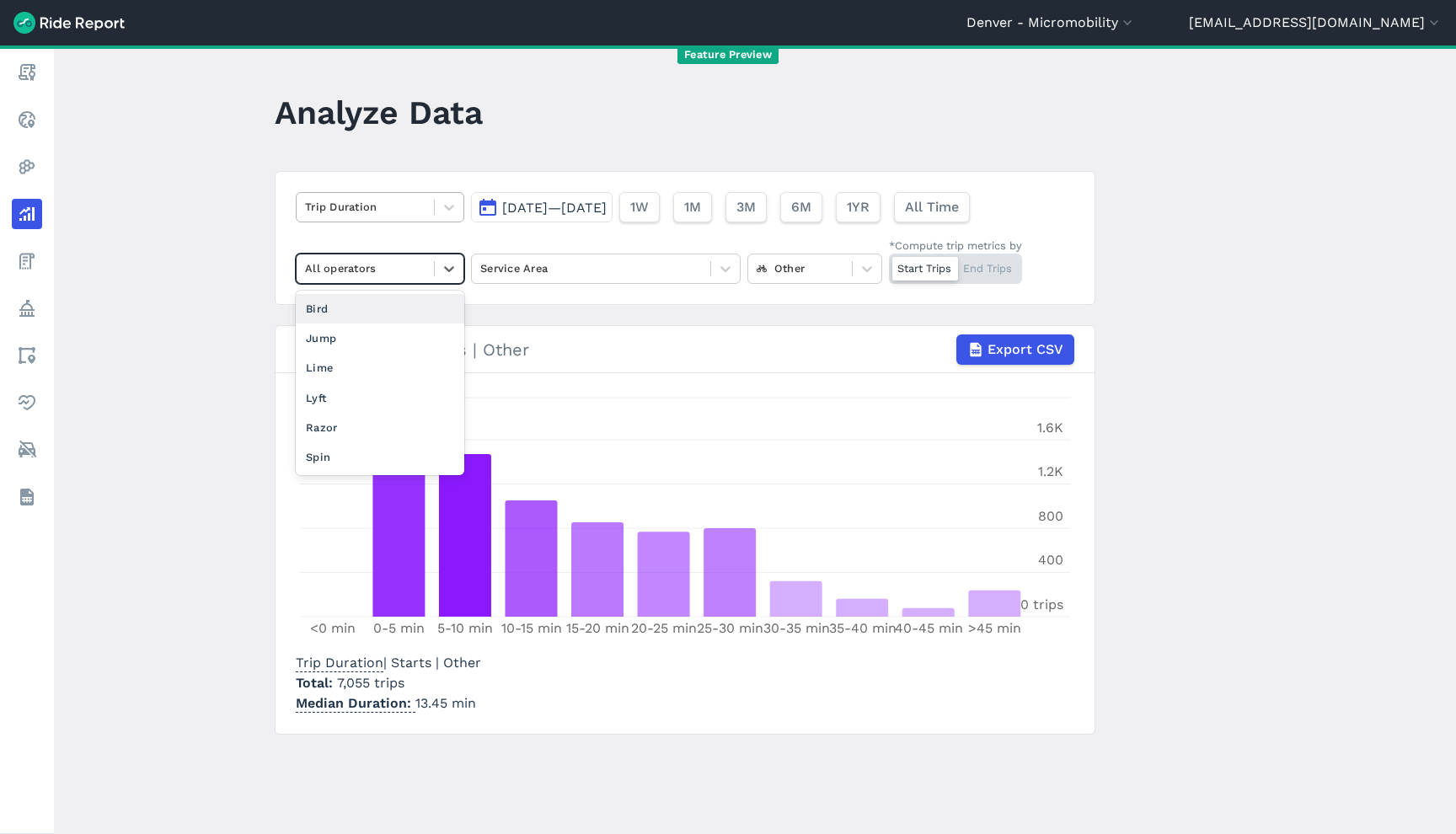
click at [371, 199] on div at bounding box center [365, 207] width 120 height 19
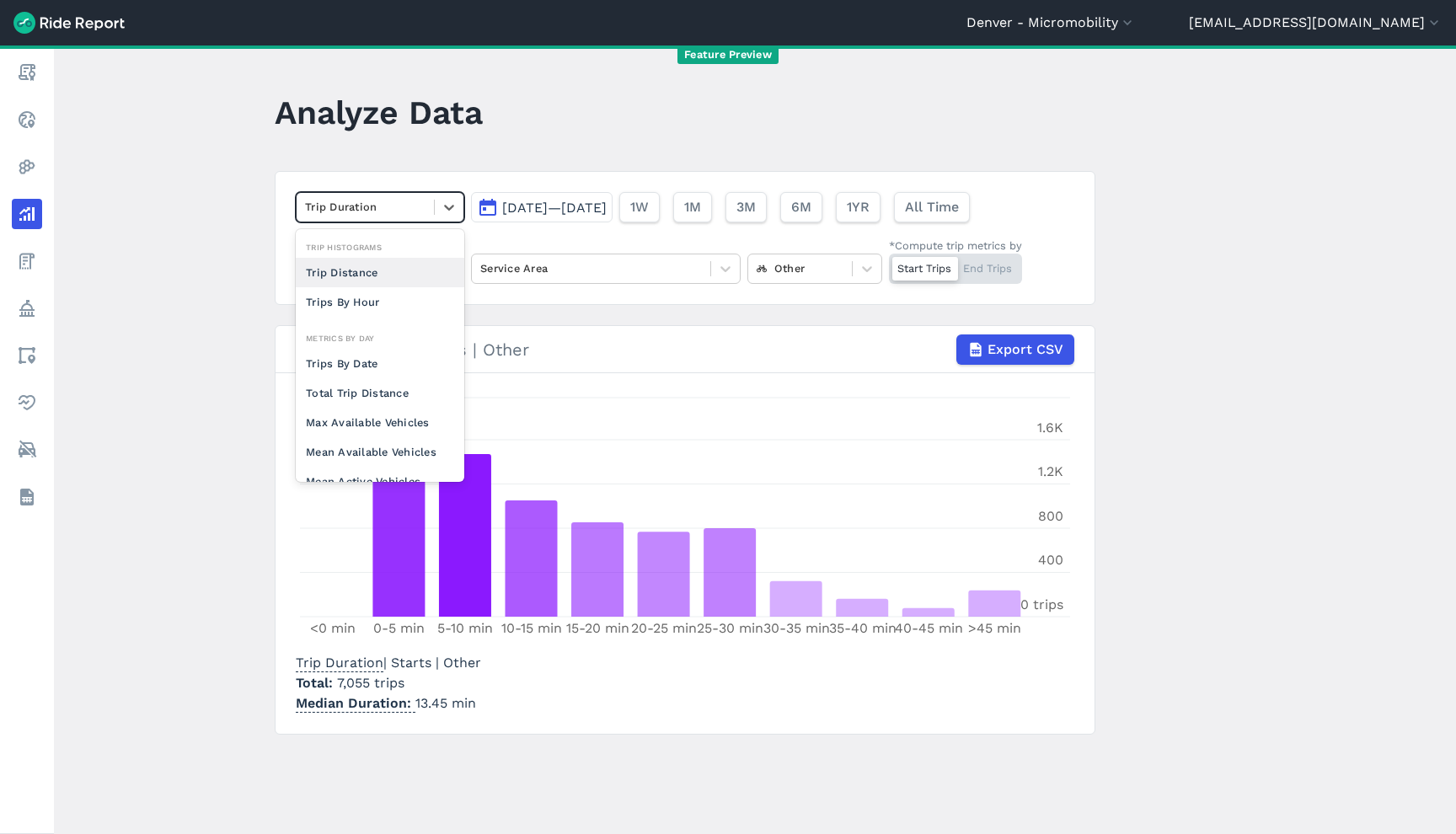
click at [607, 107] on header "Analyze Data" at bounding box center [695, 118] width 841 height 65
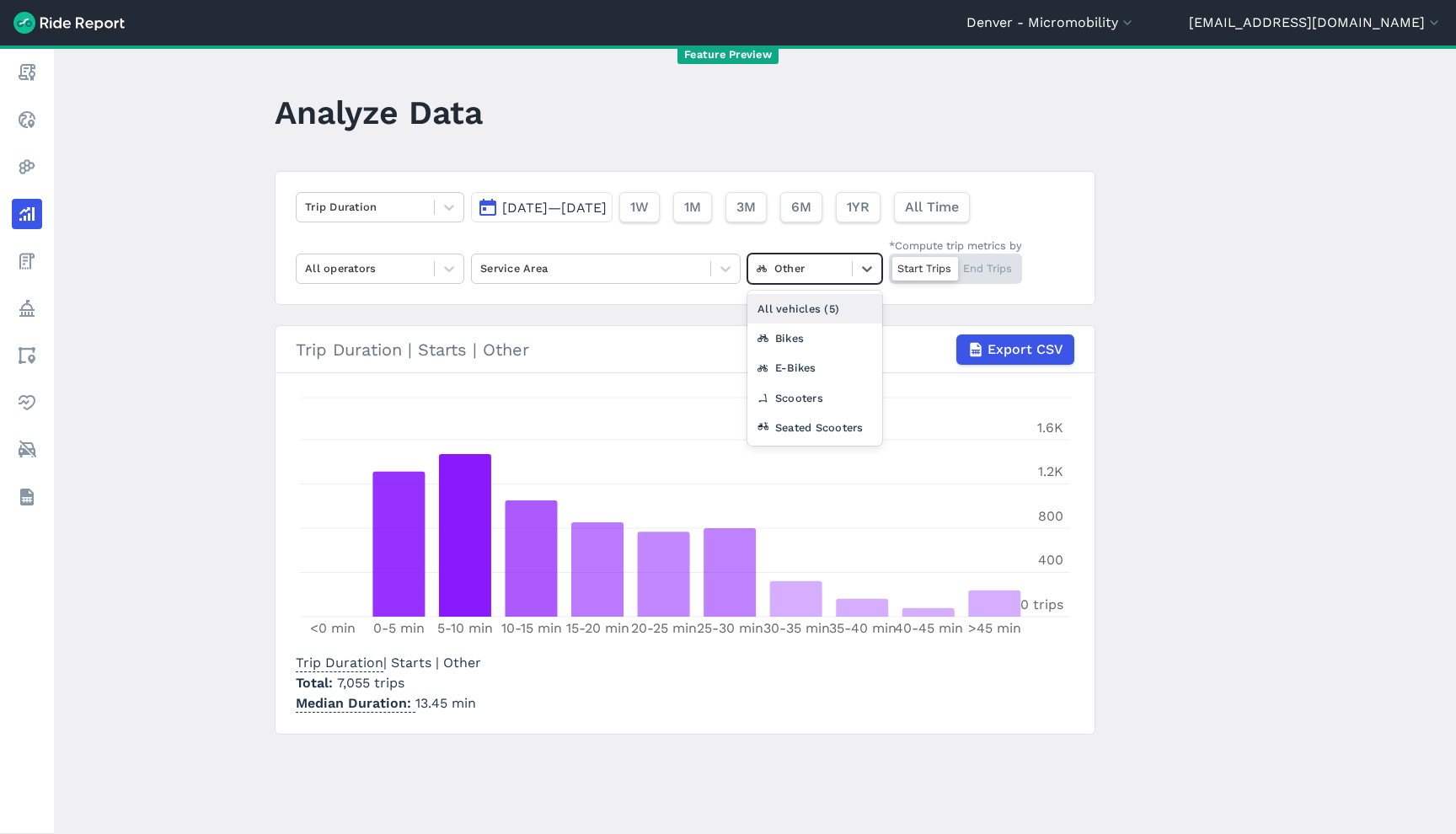
click at [785, 264] on div at bounding box center [800, 268] width 86 height 19
click at [786, 312] on div "All vehicles (5)" at bounding box center [814, 308] width 134 height 30
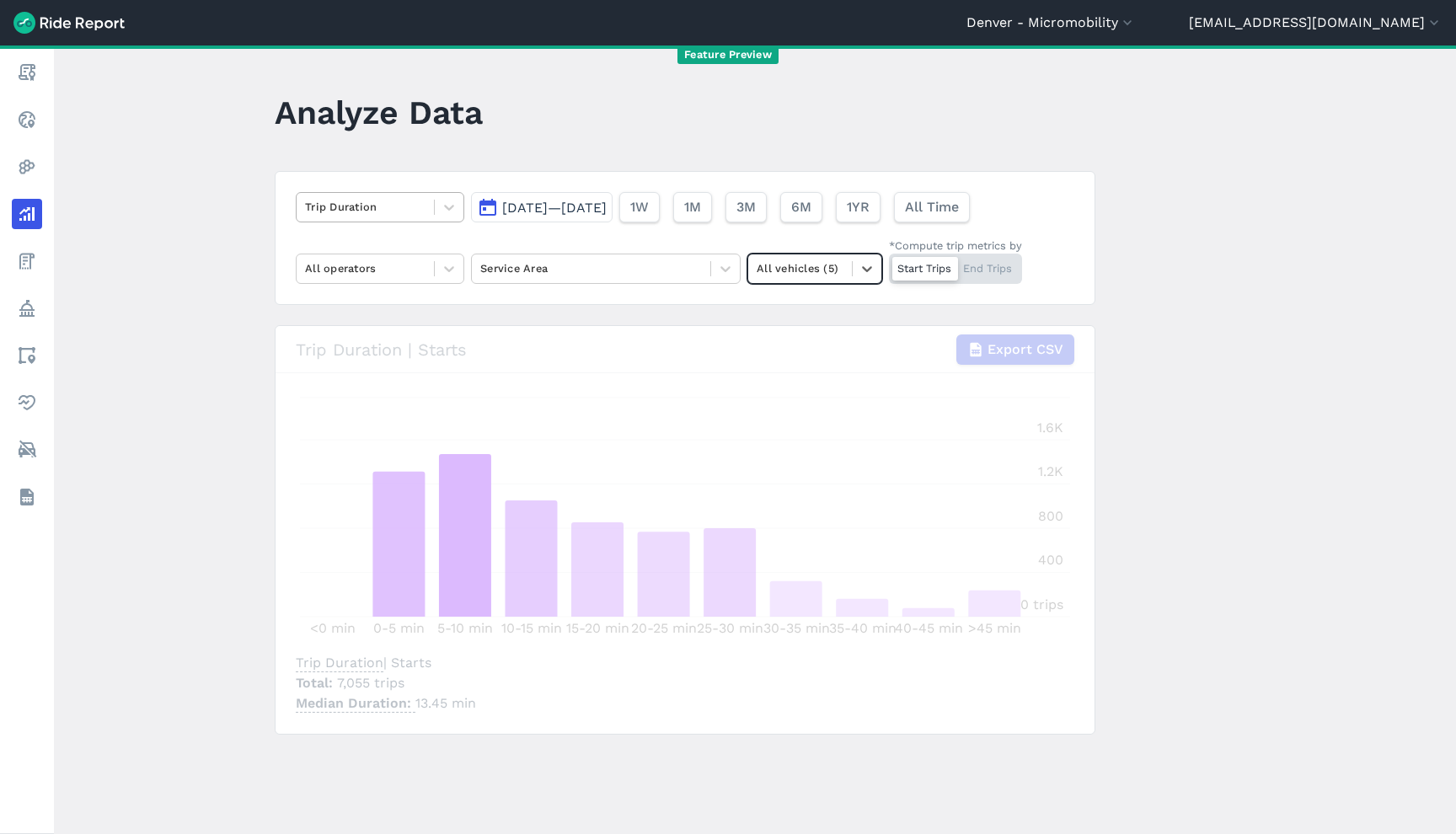
click at [323, 208] on div at bounding box center [365, 207] width 120 height 19
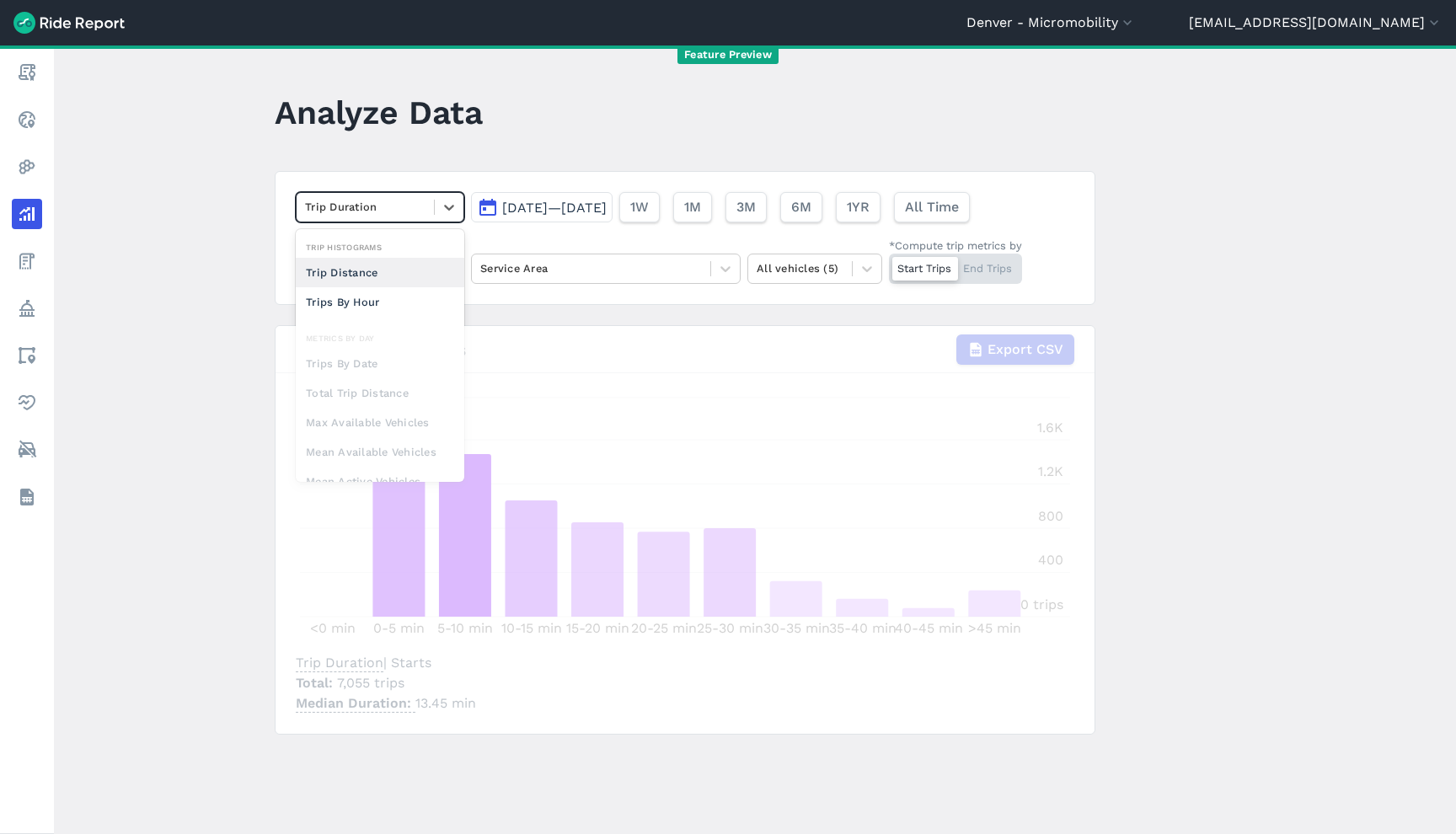
click at [1205, 335] on main "Analyze Data option Trip Distance focused, 0 of 2. 10 results available. Use Up…" at bounding box center [755, 439] width 1402 height 789
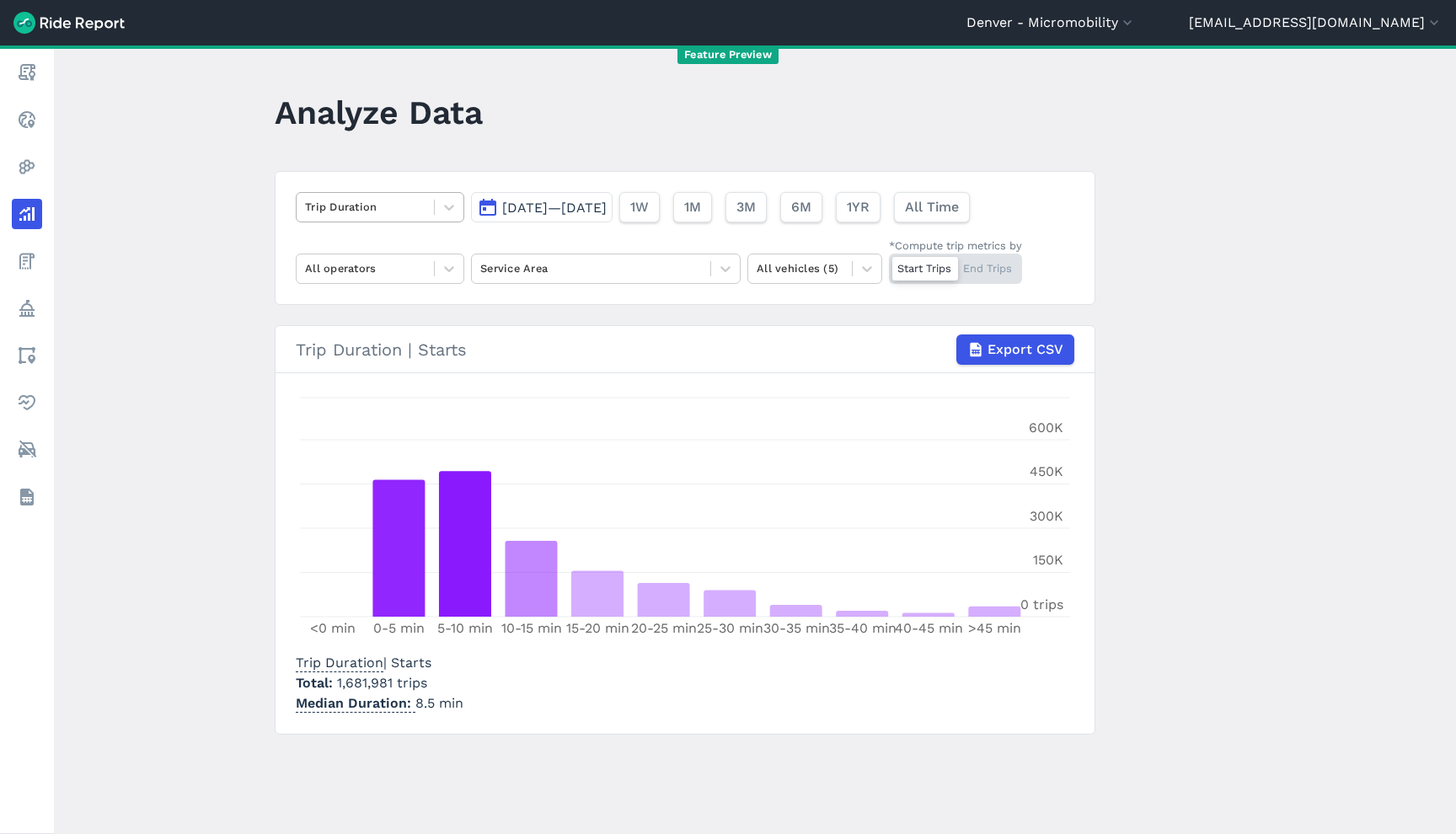
click at [350, 206] on div at bounding box center [365, 207] width 120 height 19
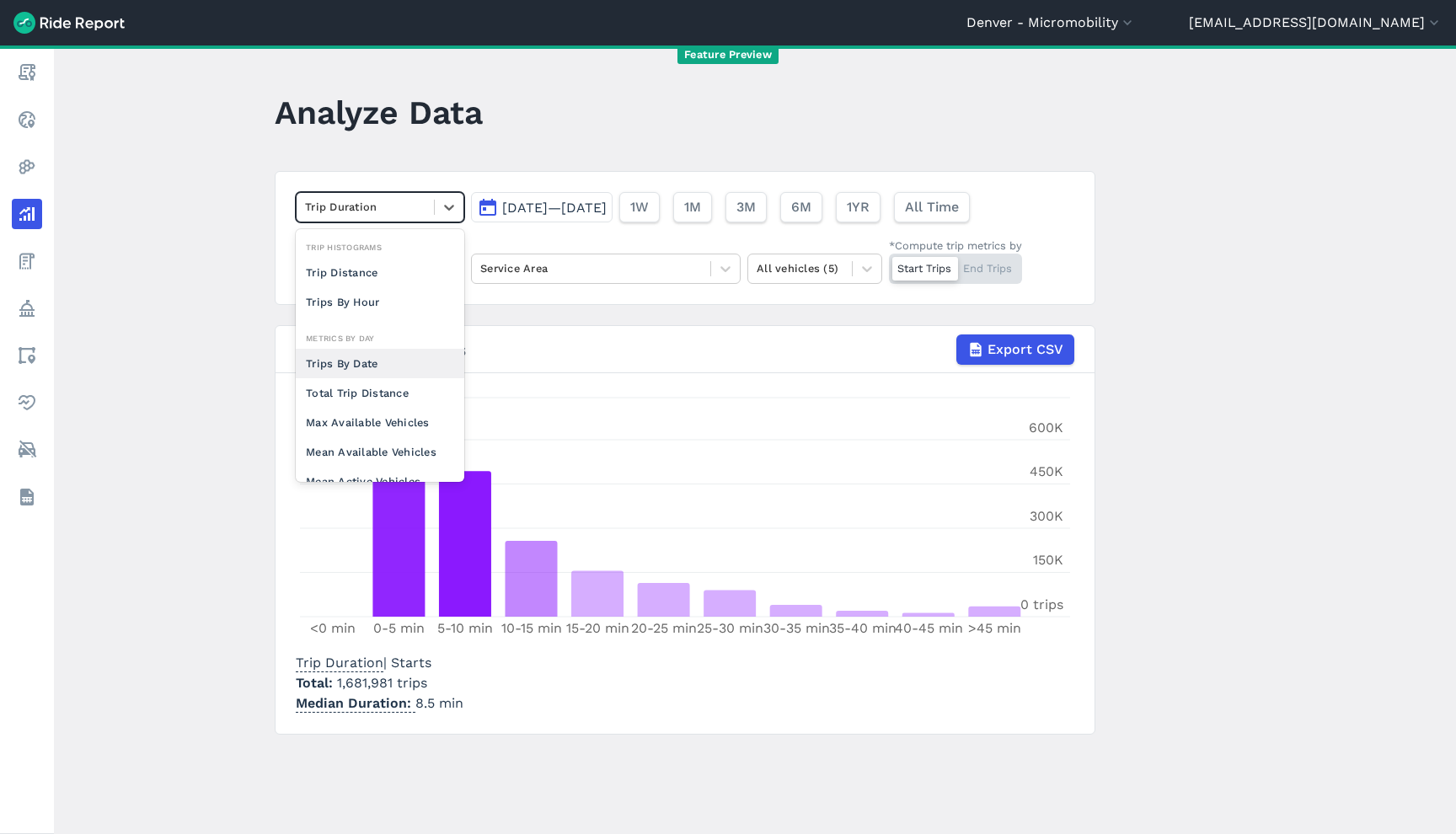
click at [362, 374] on div "Trips By Date" at bounding box center [379, 363] width 168 height 30
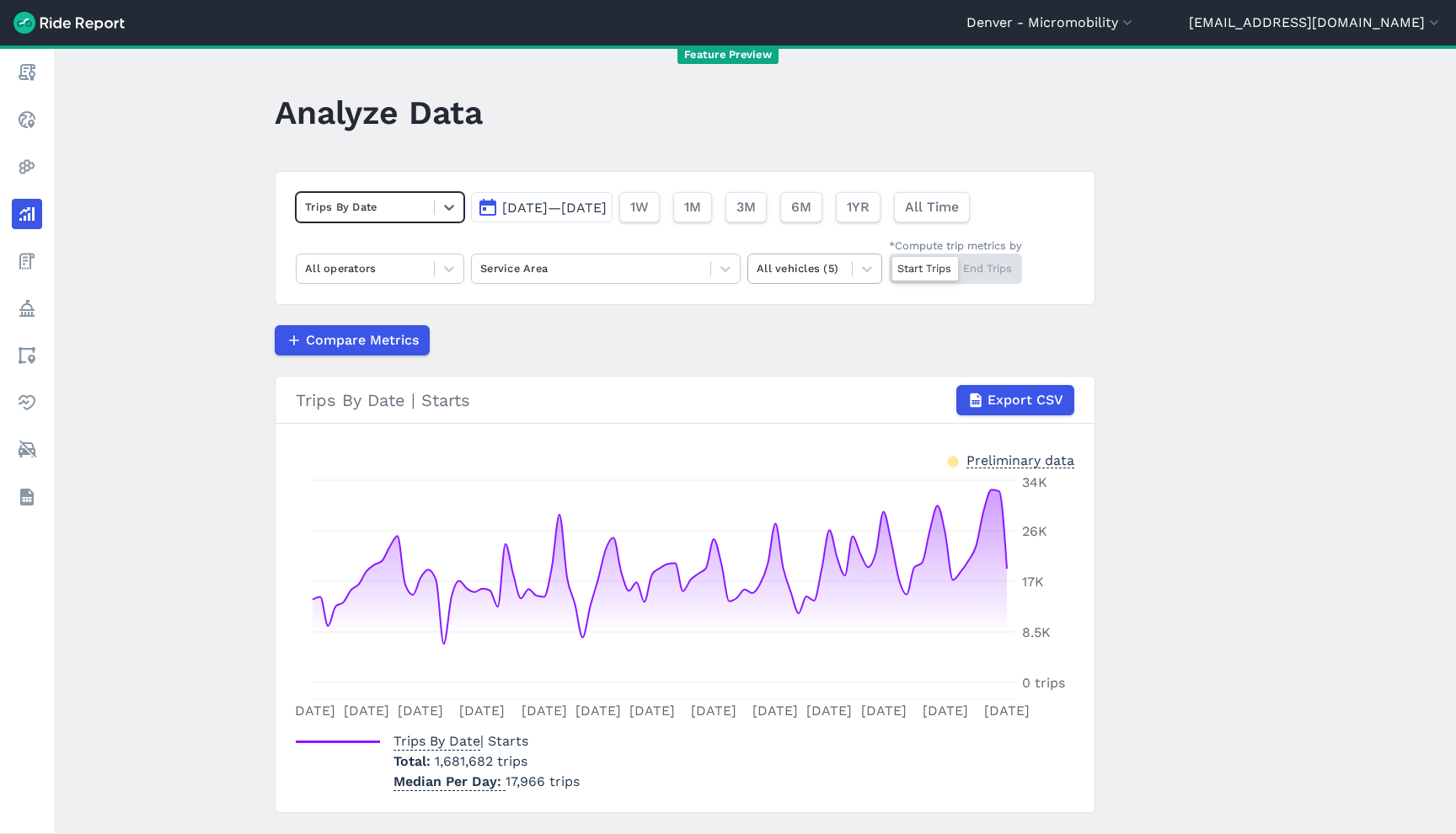
click at [800, 272] on div at bounding box center [800, 268] width 86 height 19
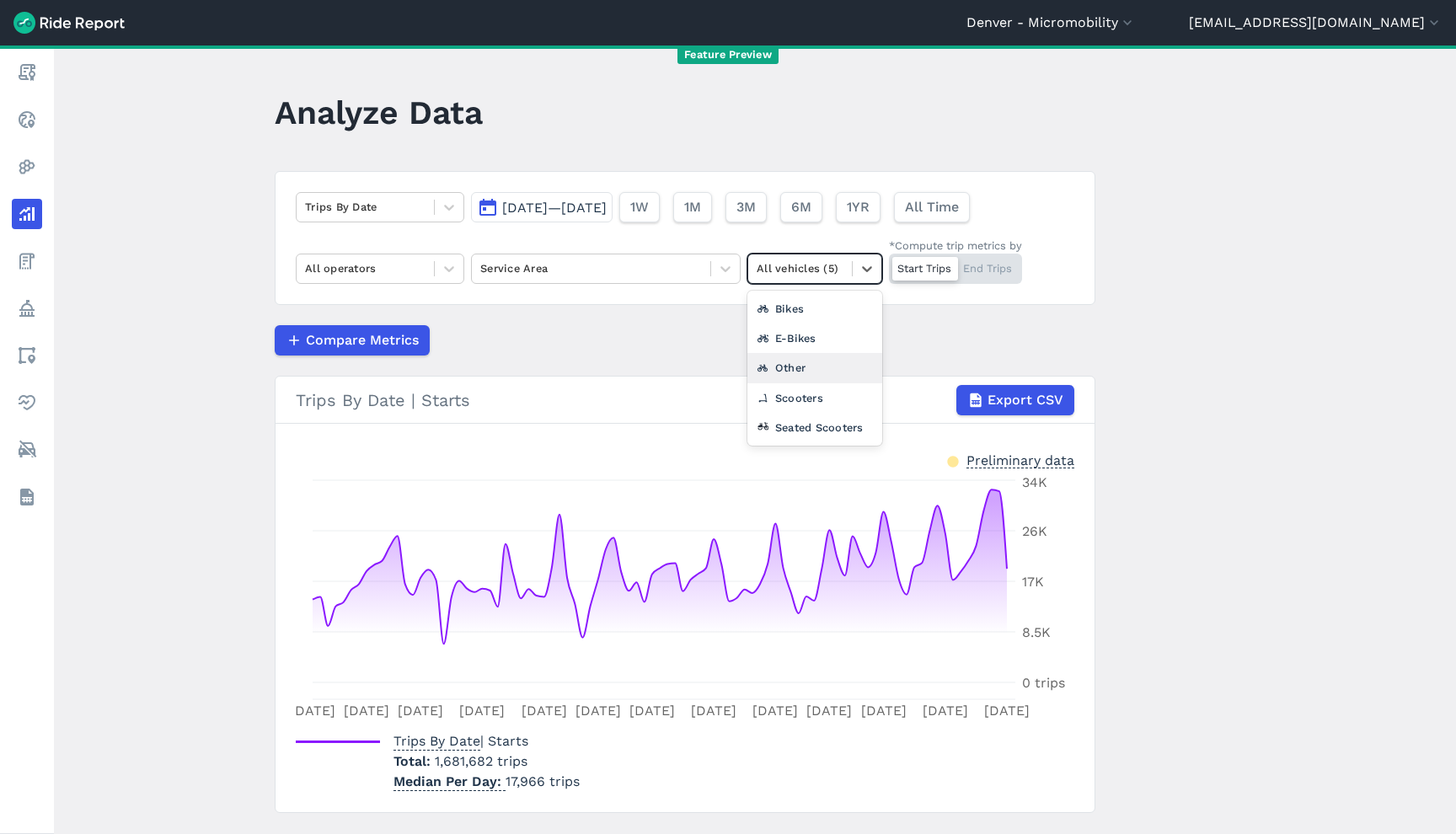
click at [833, 365] on div "Other" at bounding box center [814, 368] width 134 height 30
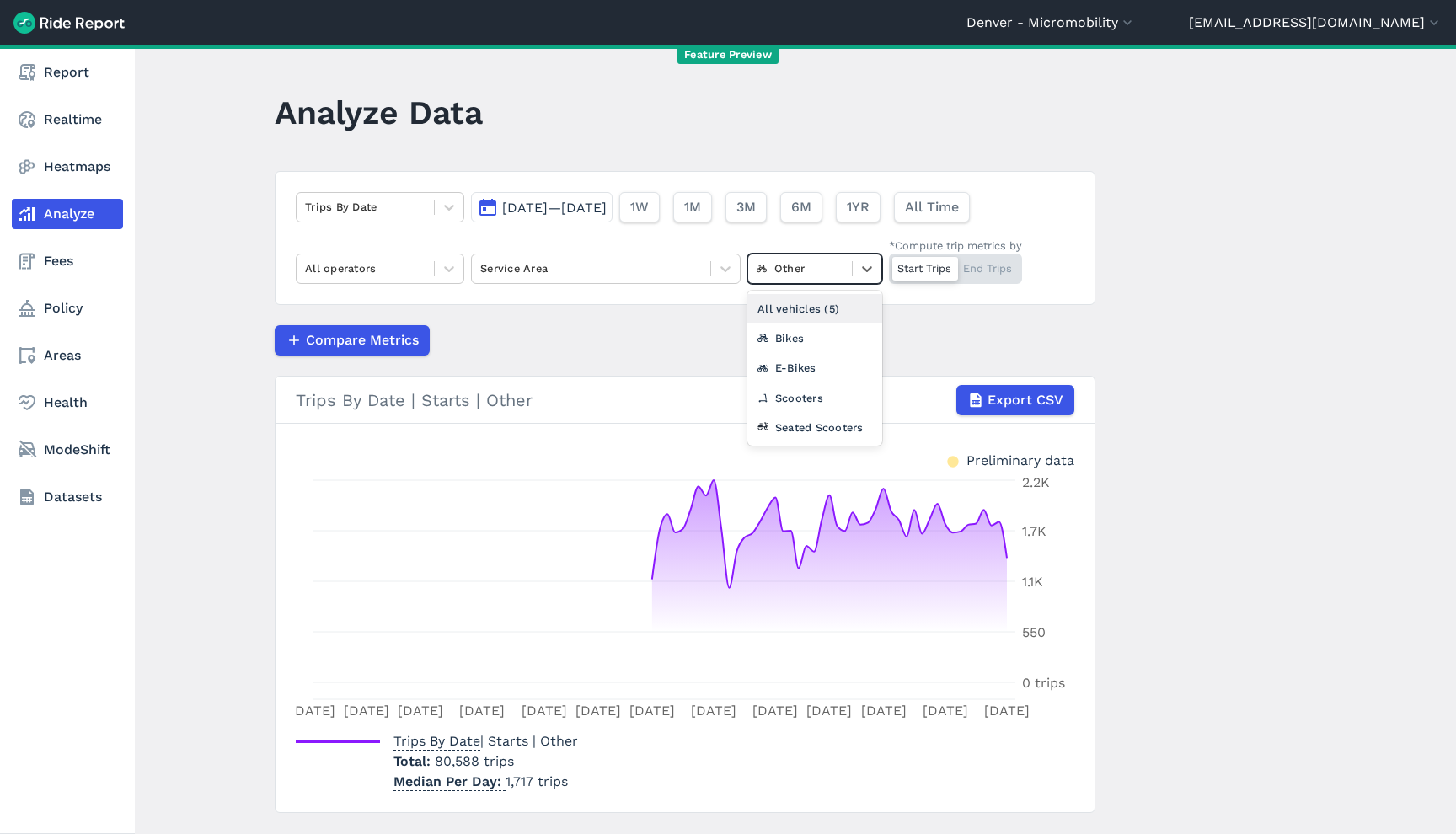
click at [834, 264] on div at bounding box center [800, 268] width 86 height 19
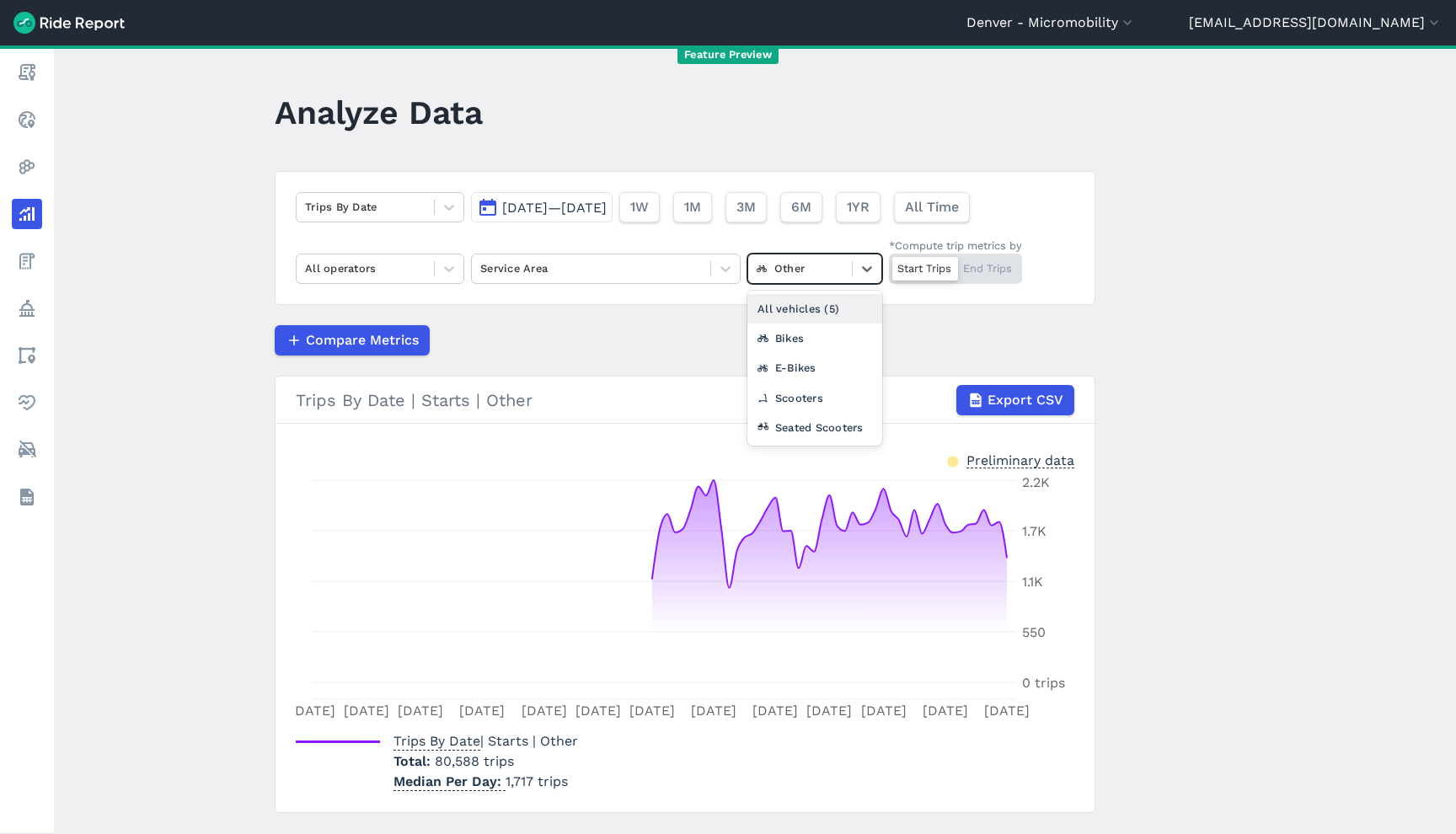
click at [822, 307] on div "All vehicles (5)" at bounding box center [814, 308] width 134 height 30
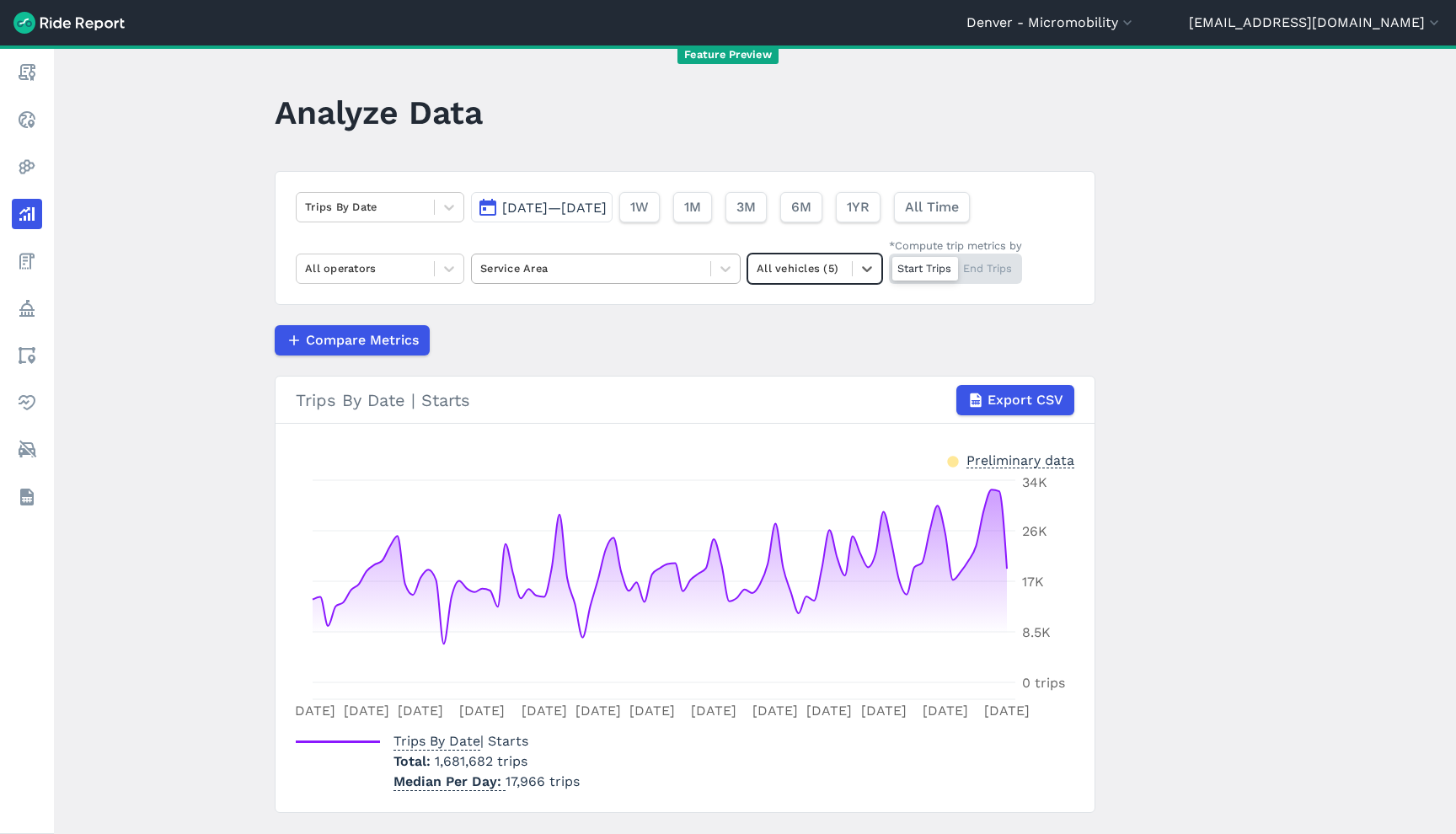
click at [619, 258] on div "Service Area" at bounding box center [591, 268] width 238 height 26
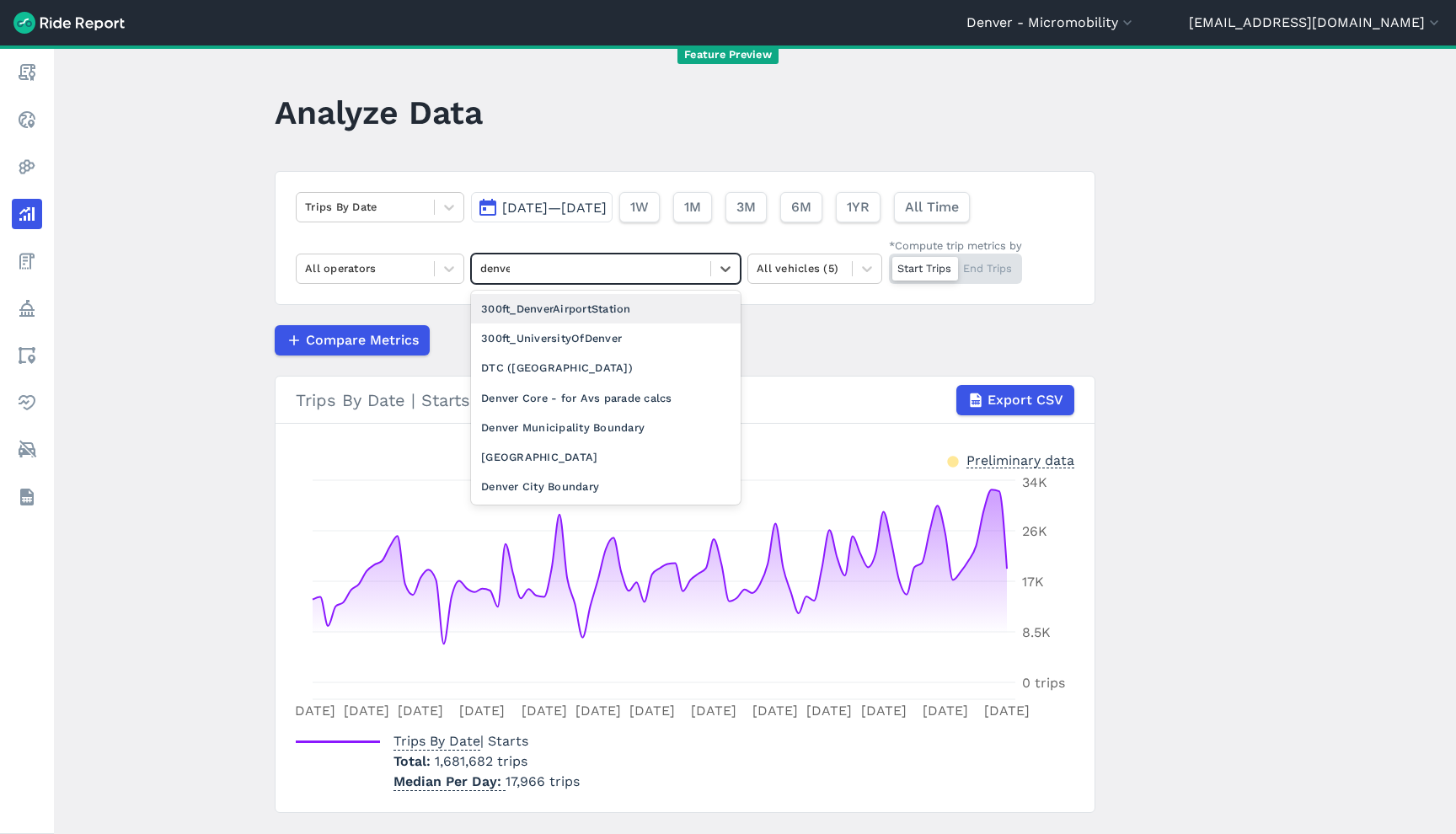
type input "[GEOGRAPHIC_DATA]"
click at [626, 436] on div "Denver Municipality Boundary" at bounding box center [605, 428] width 270 height 30
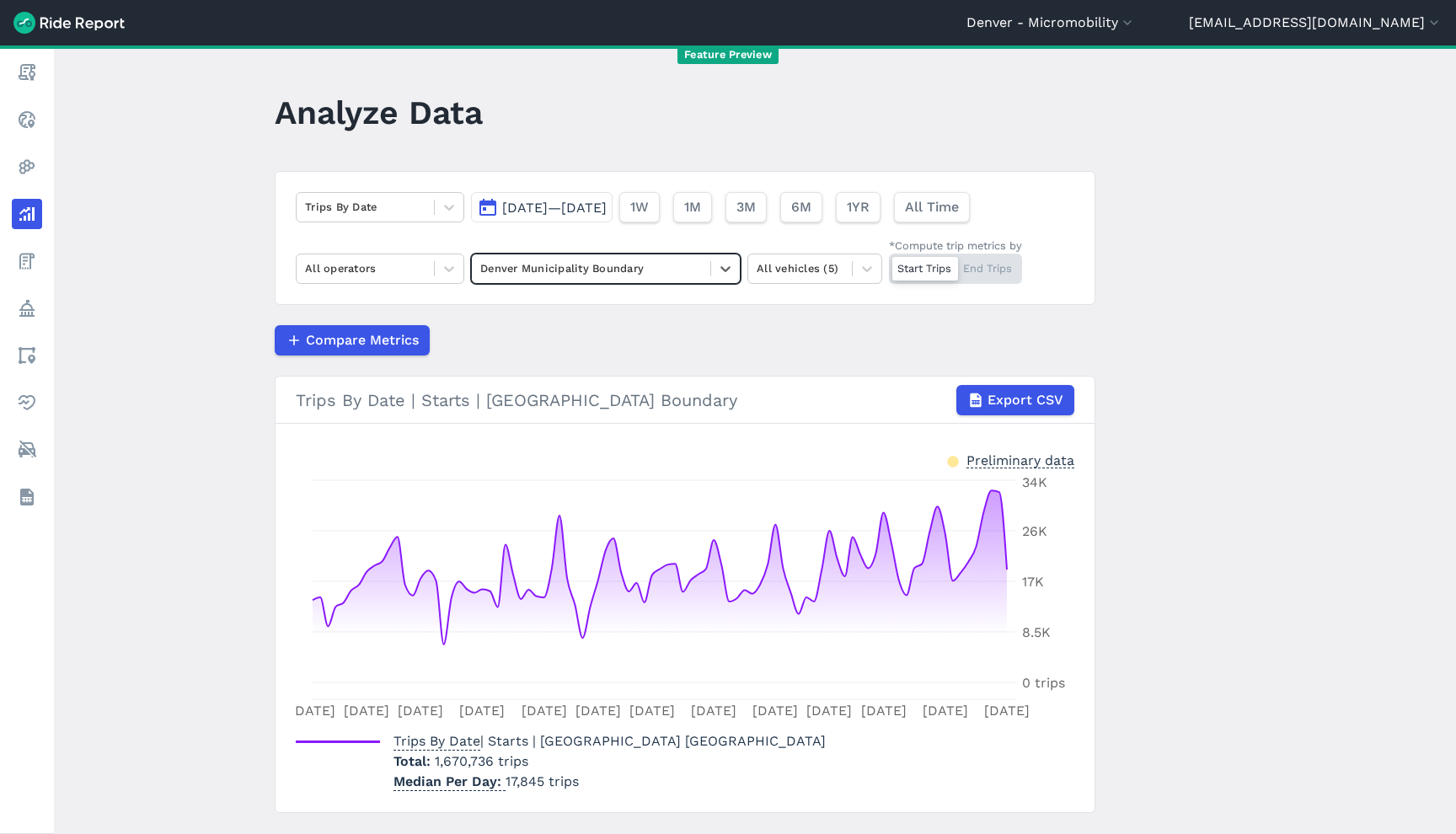
click at [627, 274] on div at bounding box center [591, 268] width 222 height 19
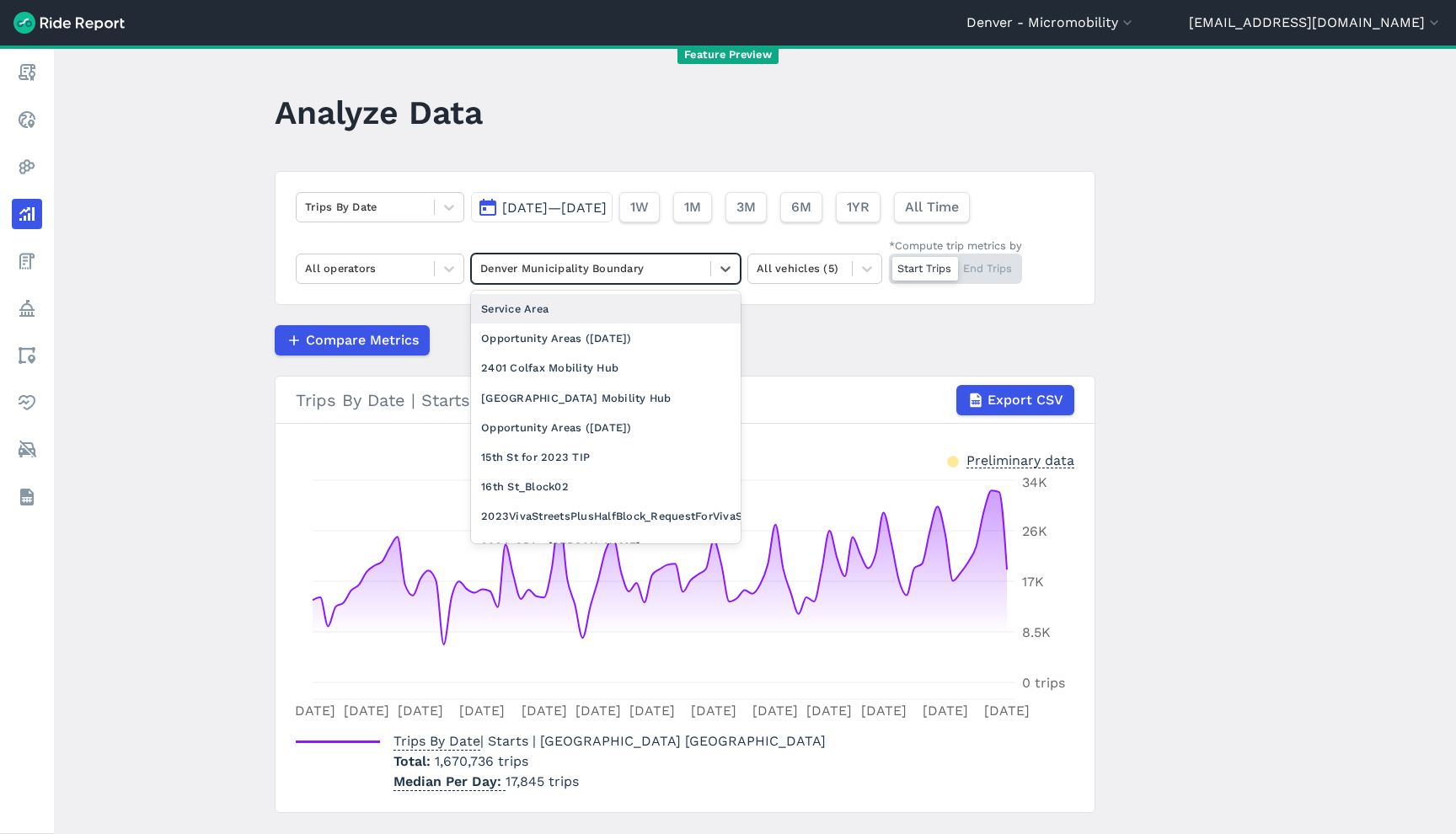
click at [607, 305] on div "Service Area" at bounding box center [605, 308] width 270 height 30
